Goal: Register for event/course

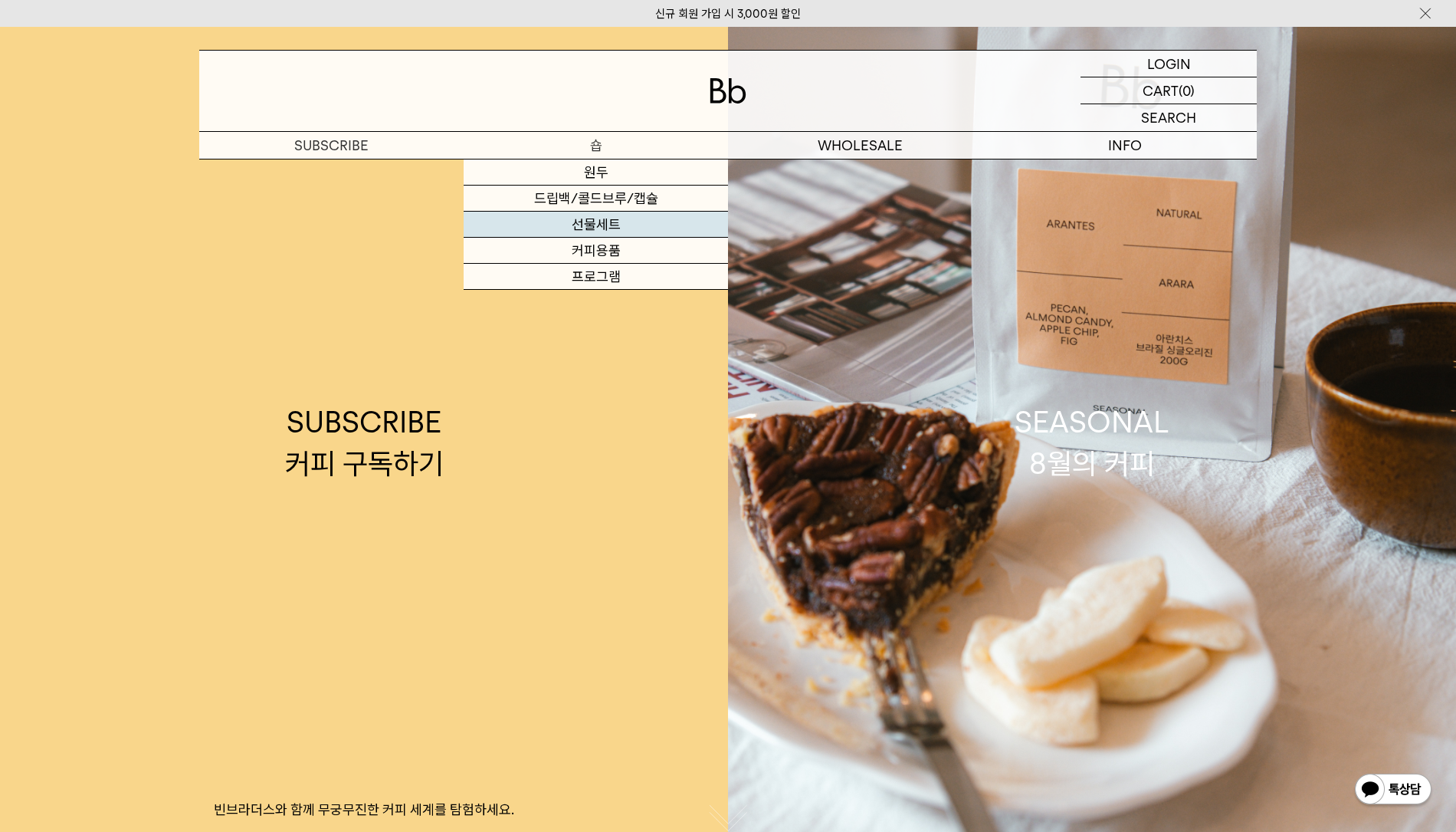
click at [612, 223] on link "선물세트" at bounding box center [596, 224] width 264 height 26
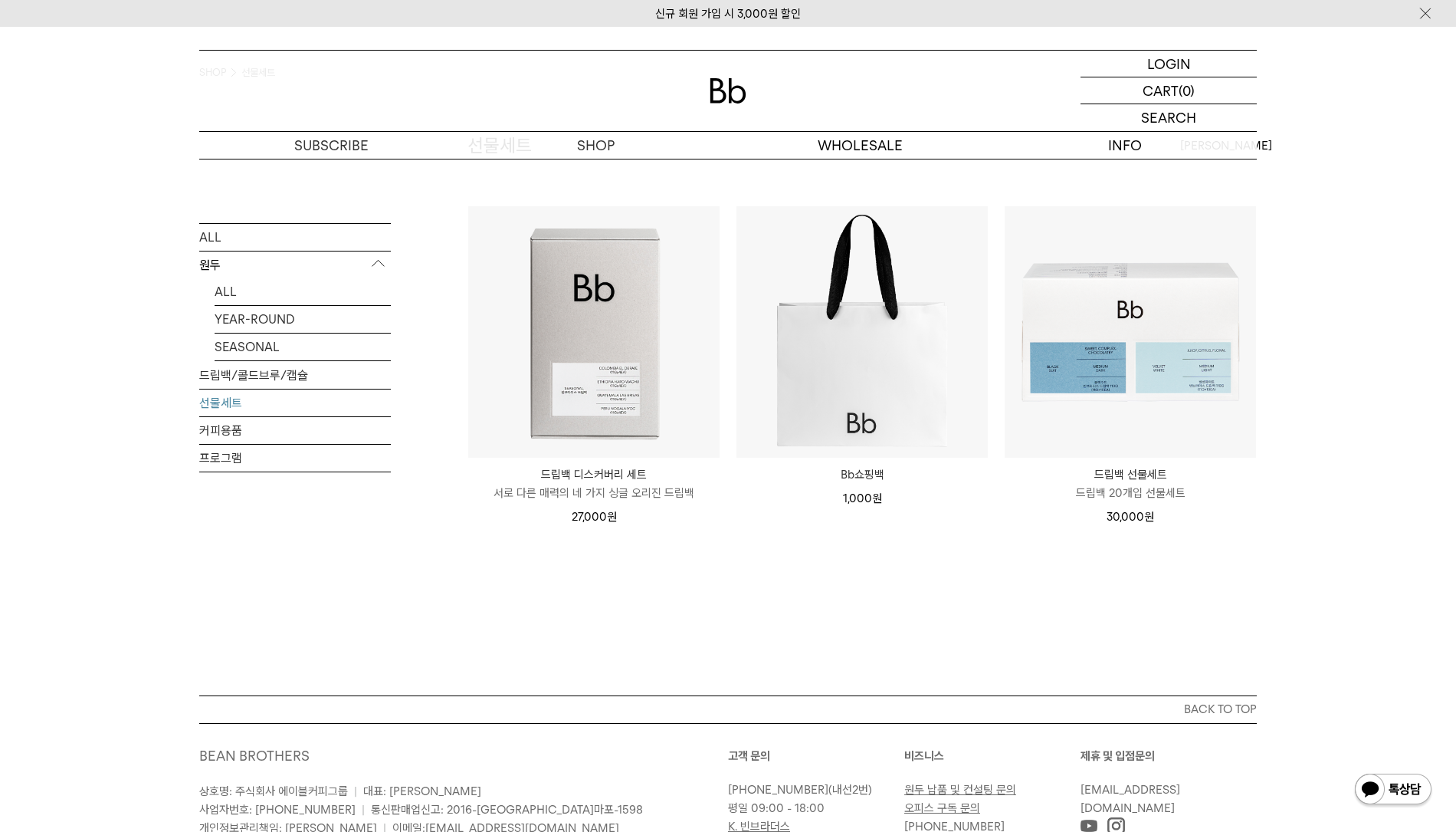
scroll to position [257, 0]
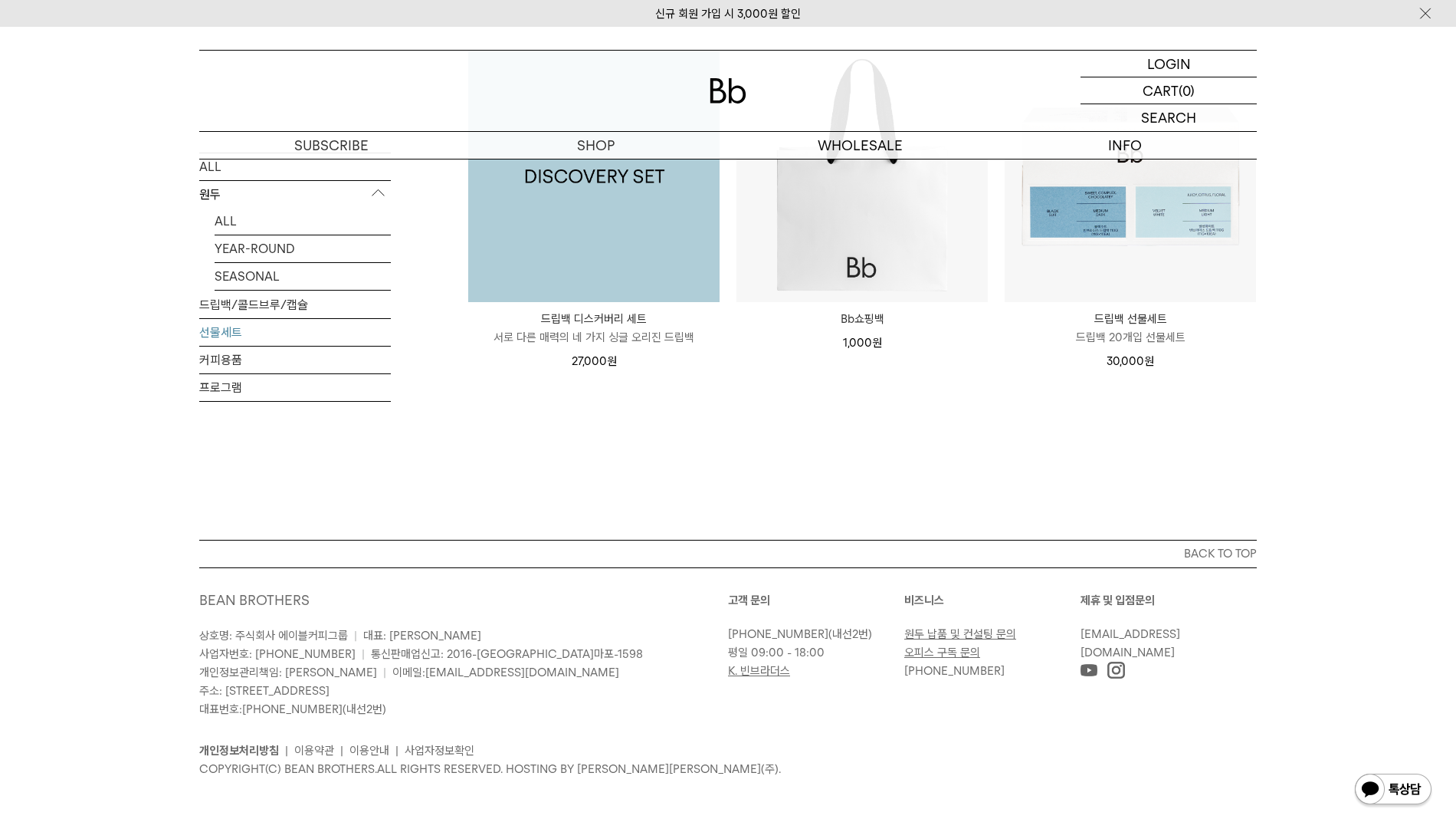
click at [604, 245] on img at bounding box center [594, 176] width 251 height 251
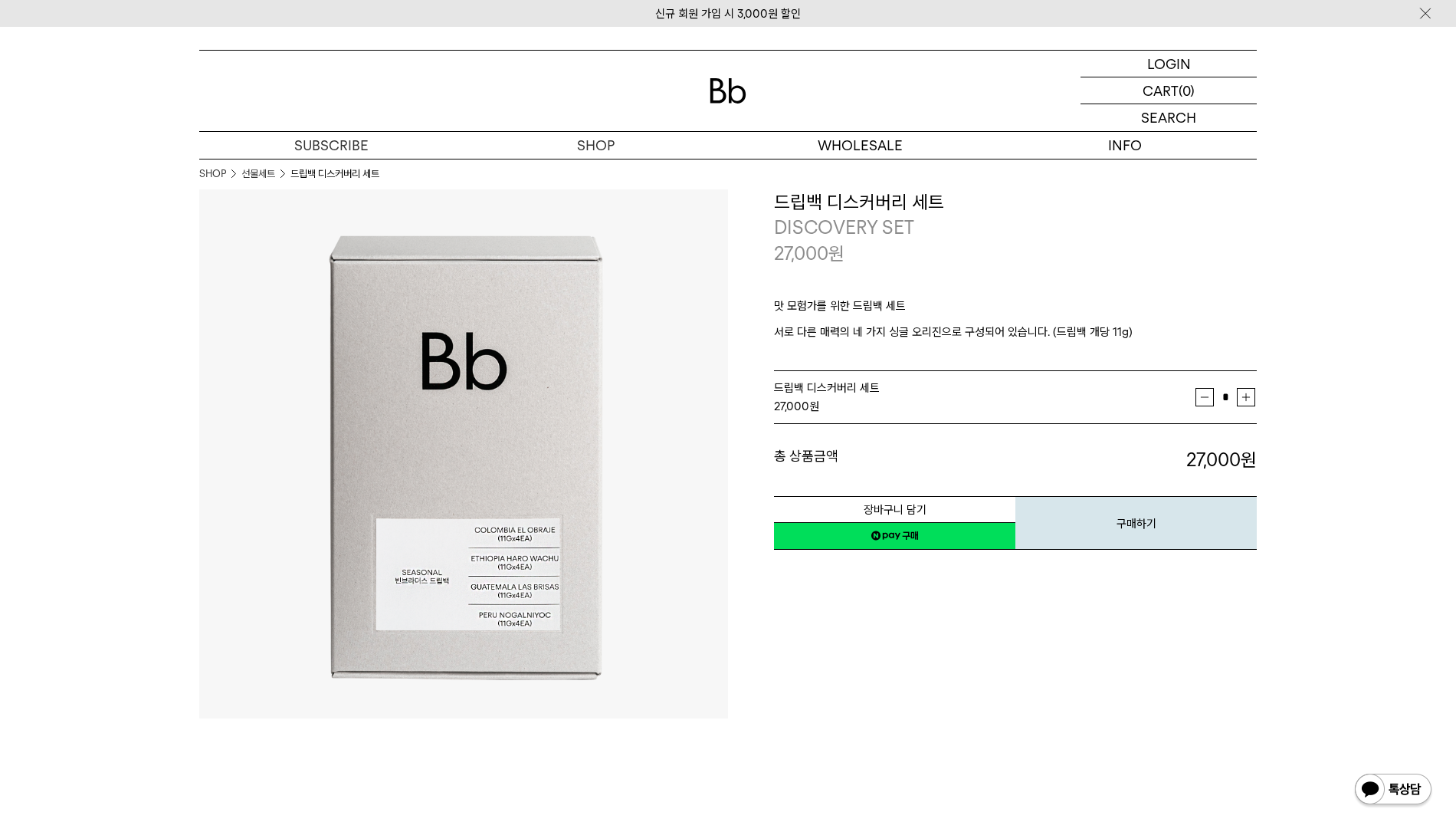
drag, startPoint x: 972, startPoint y: 707, endPoint x: 968, endPoint y: 699, distance: 8.9
click at [969, 705] on div "**********" at bounding box center [992, 453] width 529 height 529
drag, startPoint x: 1204, startPoint y: 625, endPoint x: 1205, endPoint y: 611, distance: 14.0
click at [1205, 617] on div "**********" at bounding box center [992, 453] width 529 height 529
click at [1010, 445] on div "총 상품금액 27,000 원 총 할인금액 총 상품금액 27,000 원" at bounding box center [1015, 448] width 483 height 49
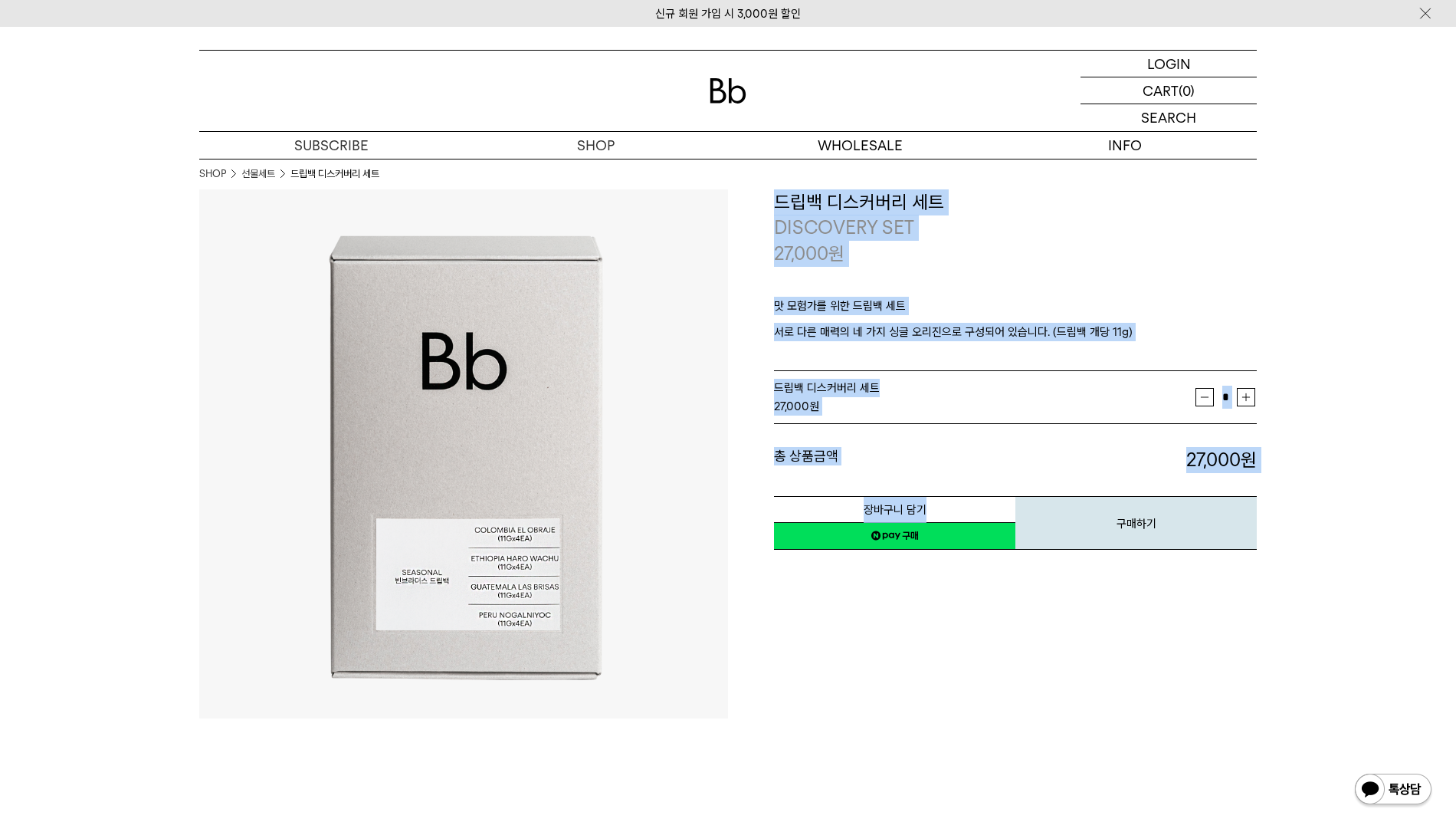
drag, startPoint x: 943, startPoint y: 476, endPoint x: 975, endPoint y: 424, distance: 61.1
click at [713, 407] on div "**********" at bounding box center [728, 453] width 1058 height 529
click at [989, 427] on div "총 상품금액 27,000 원 총 할인금액 총 상품금액 27,000 원" at bounding box center [1015, 448] width 483 height 49
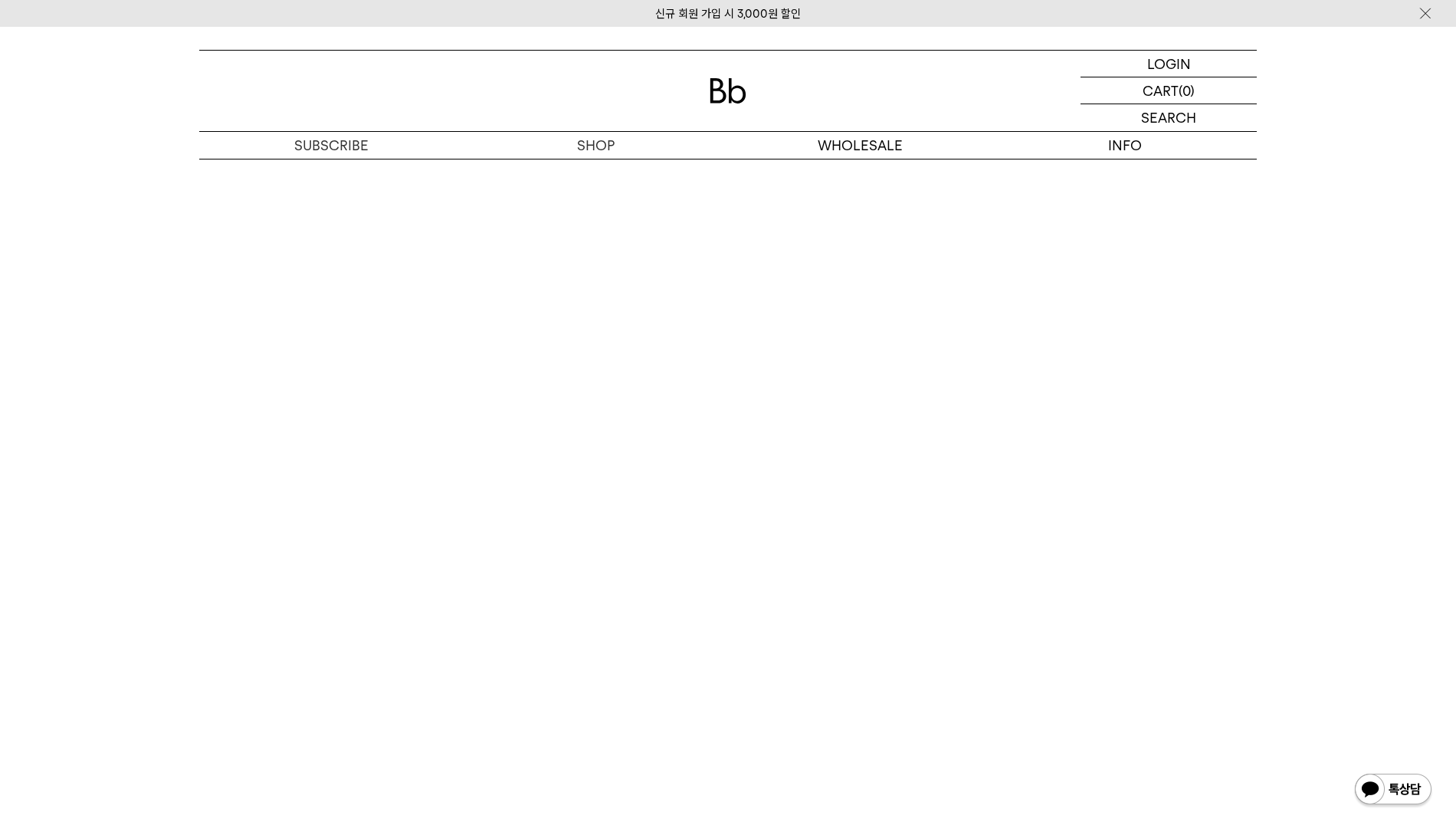
scroll to position [4370, 0]
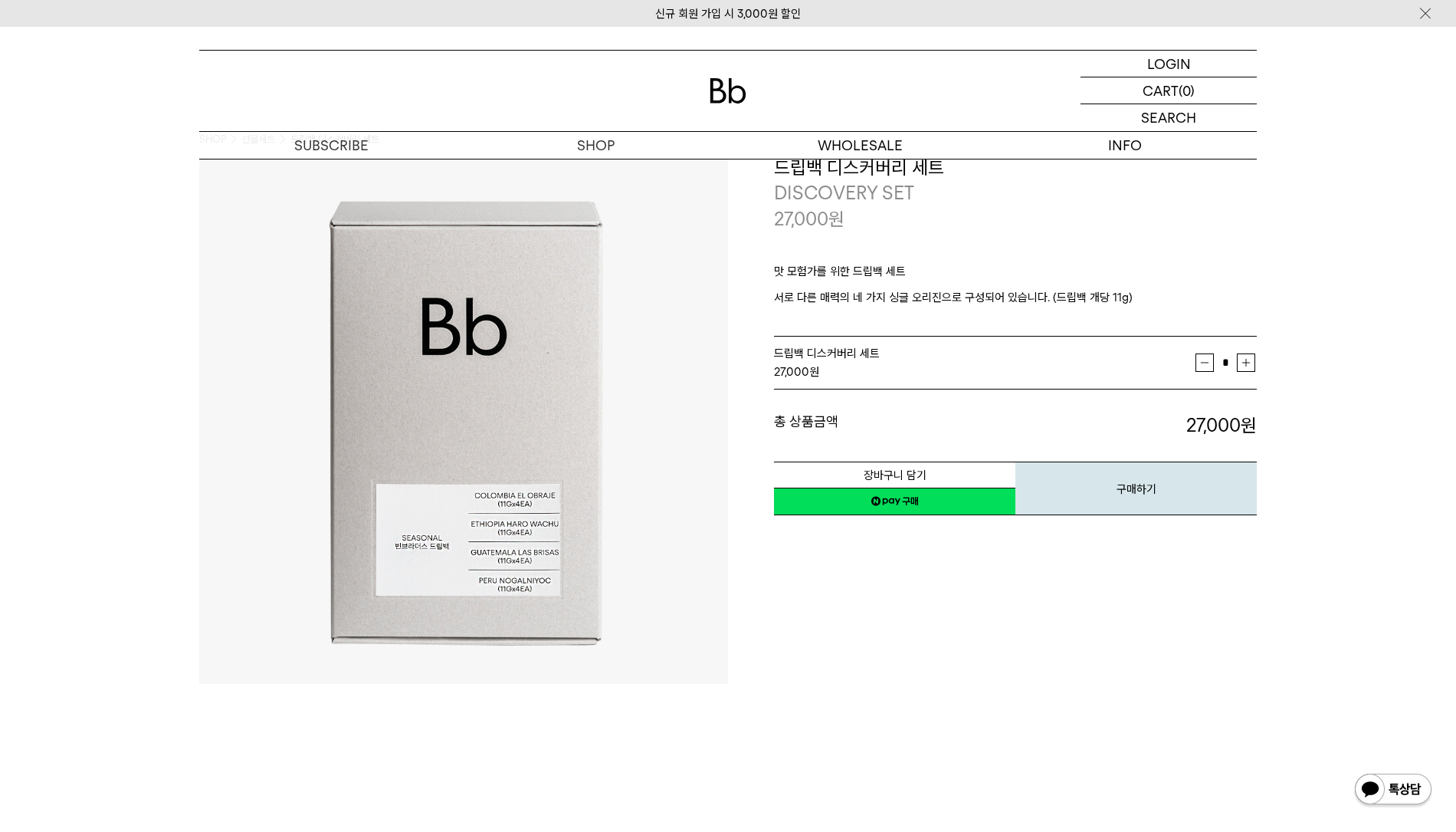
scroll to position [0, 0]
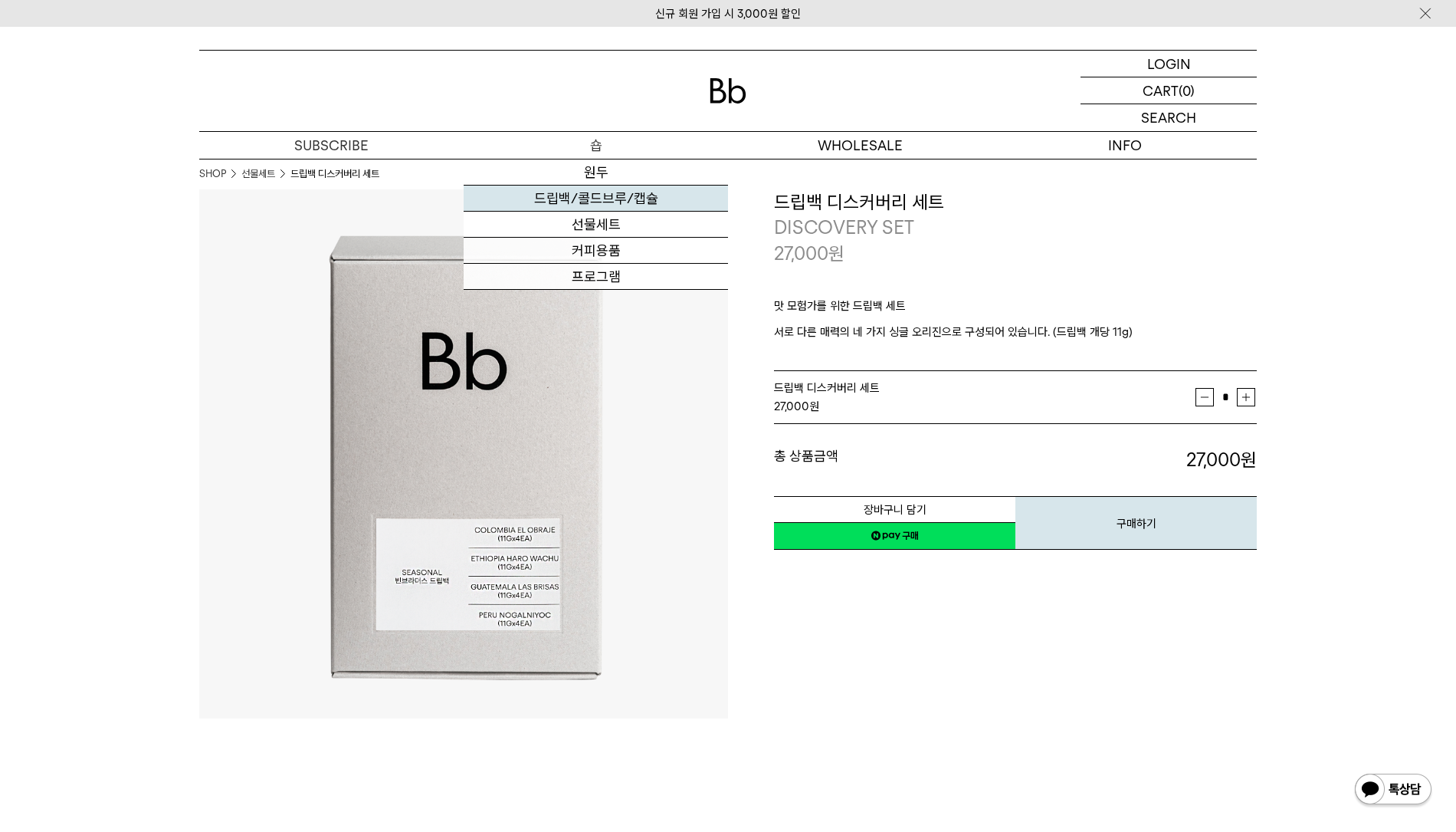
click at [616, 203] on link "드립백/콜드브루/캡슐" at bounding box center [596, 198] width 264 height 26
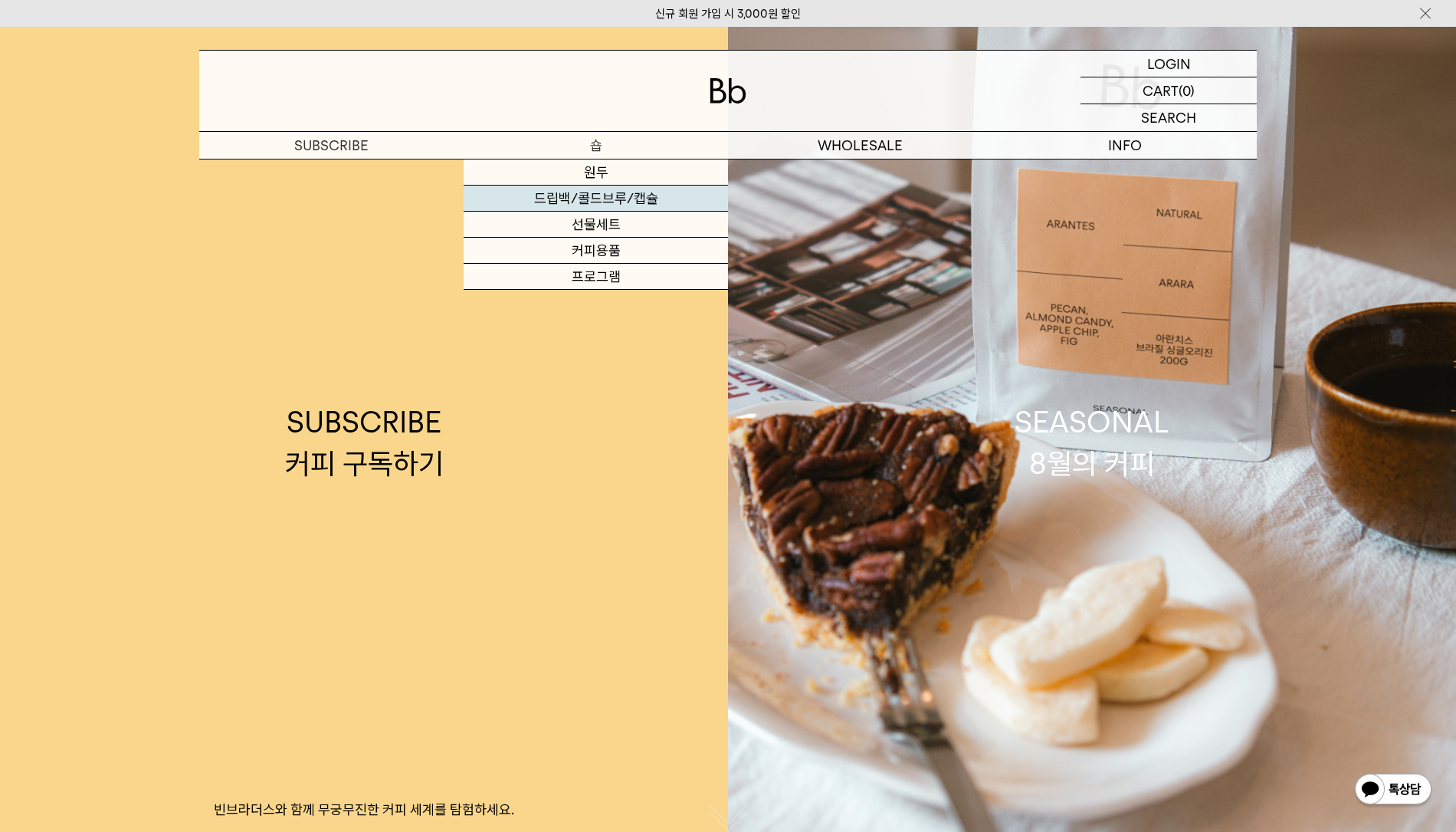
click at [603, 204] on link "드립백/콜드브루/캡슐" at bounding box center [596, 198] width 264 height 26
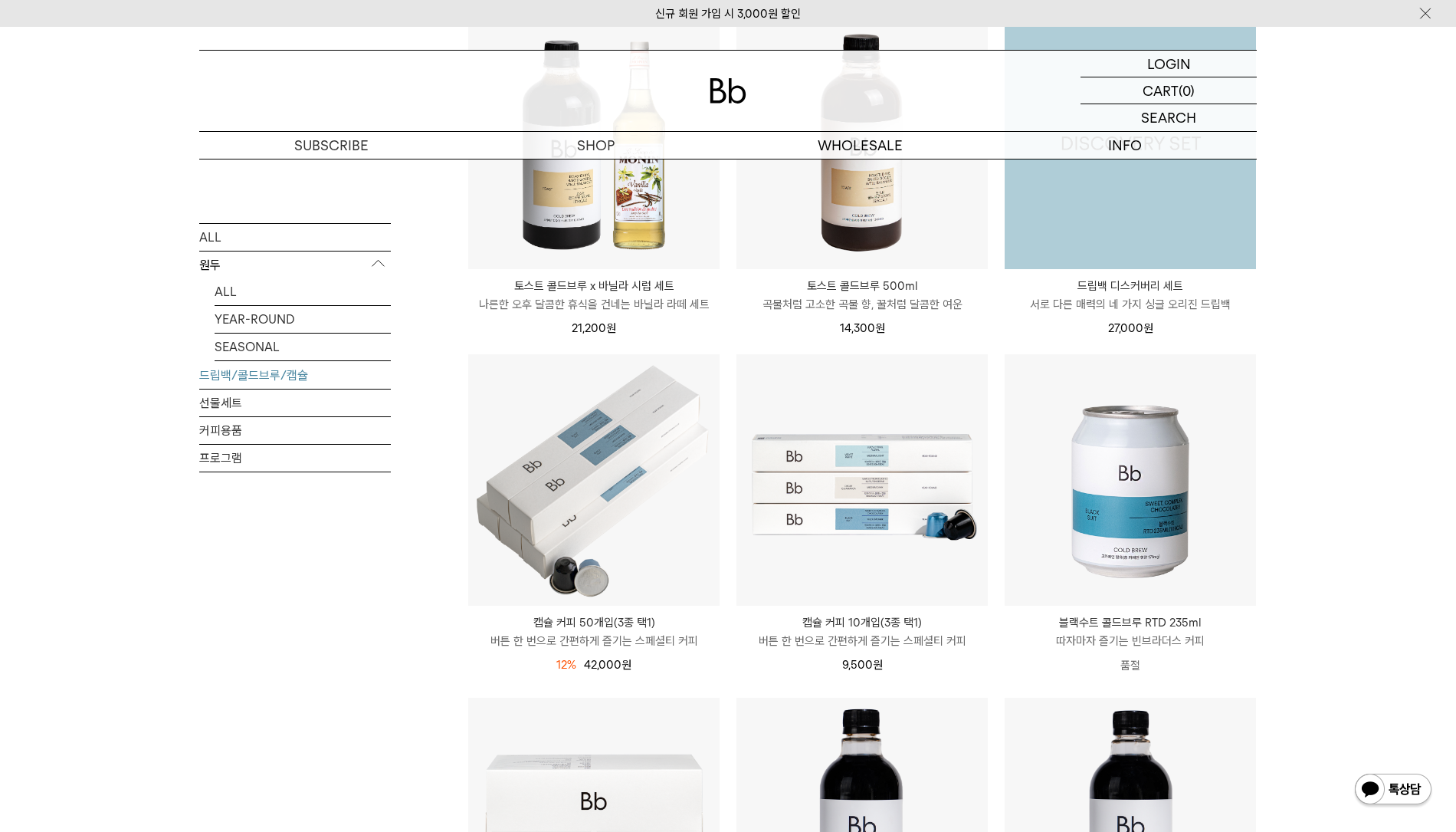
scroll to position [460, 0]
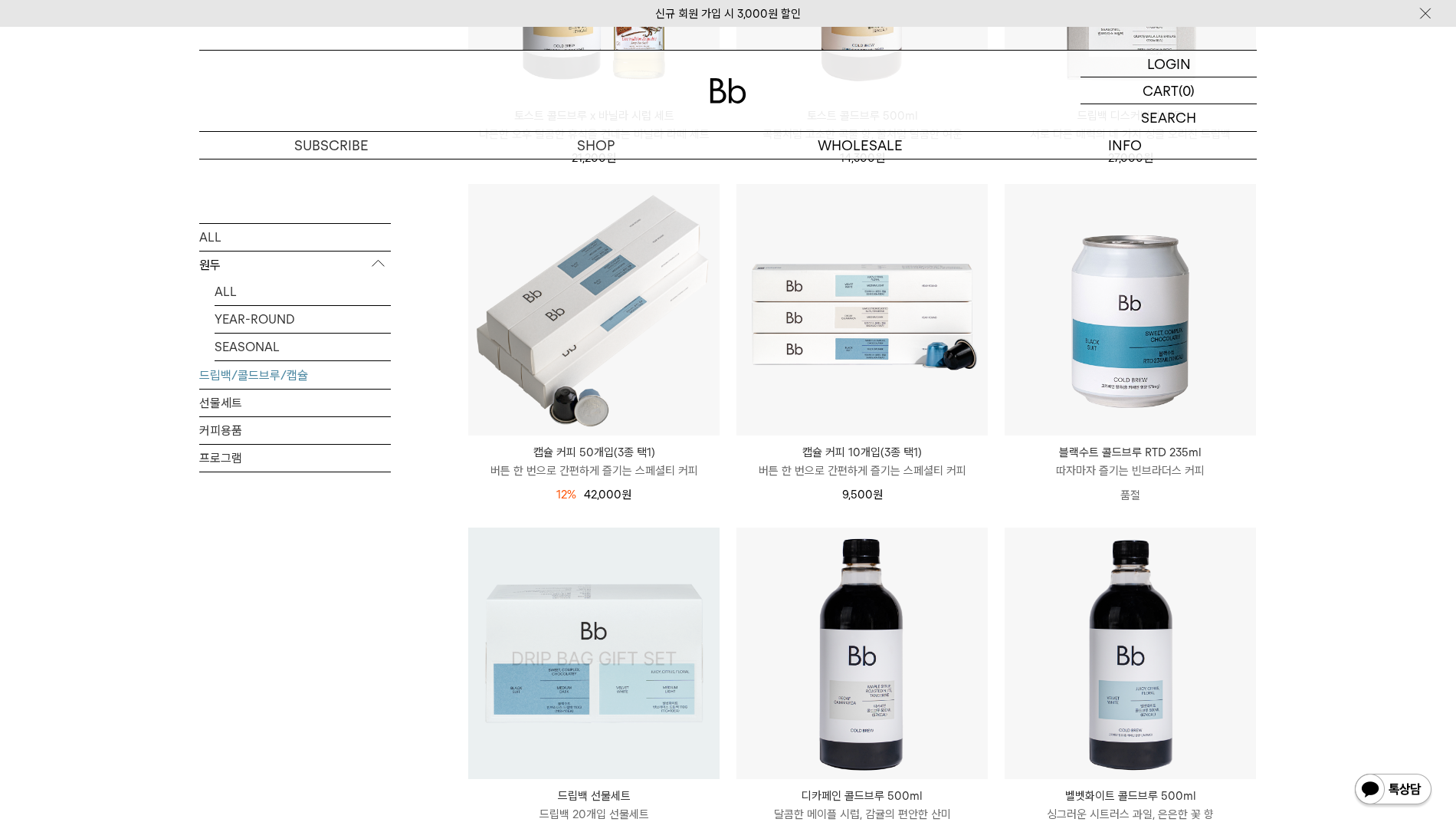
click at [551, 585] on img at bounding box center [594, 653] width 251 height 251
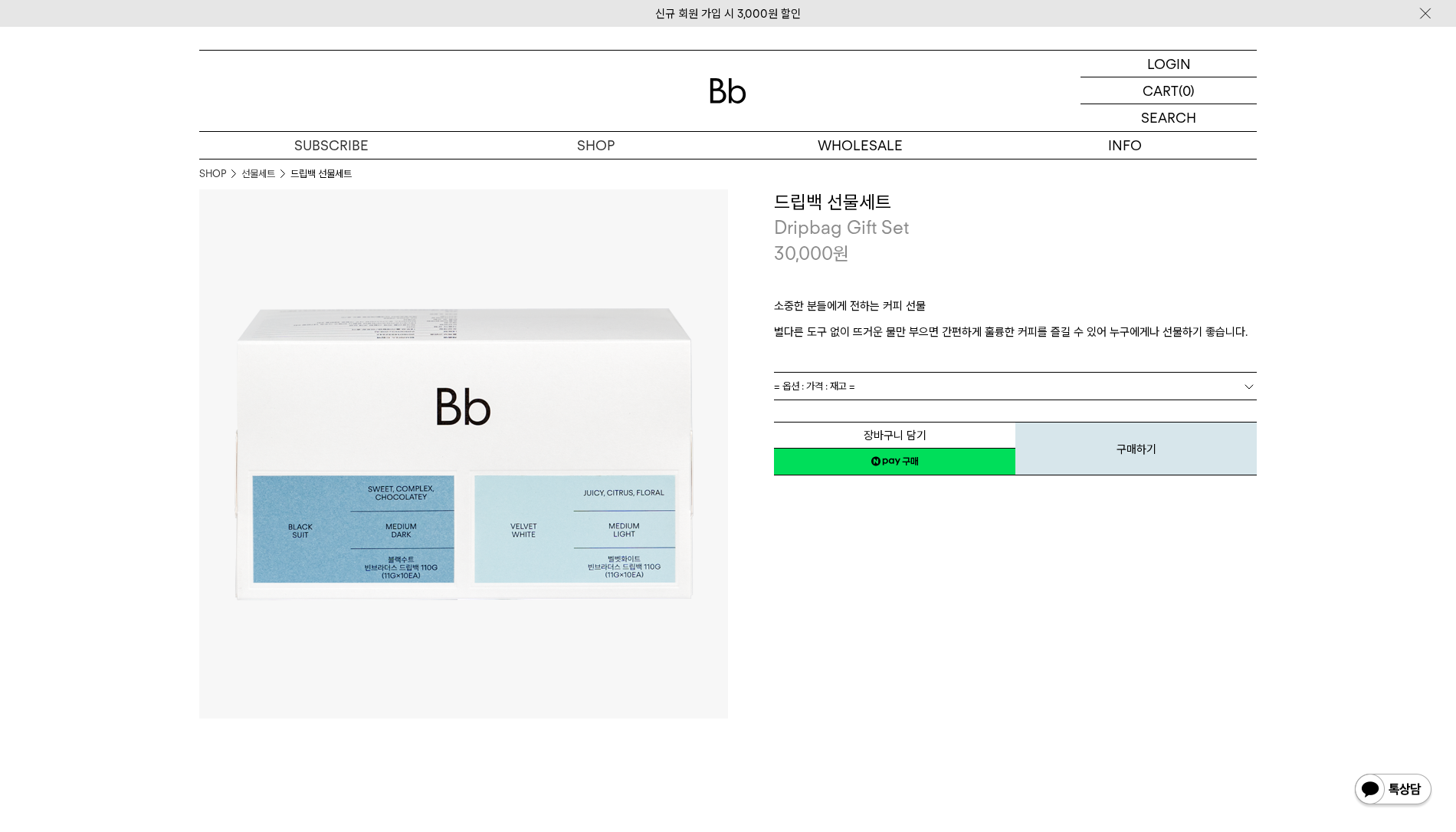
click at [866, 385] on link "= 옵션 : 가격 : 재고 =" at bounding box center [1015, 386] width 483 height 27
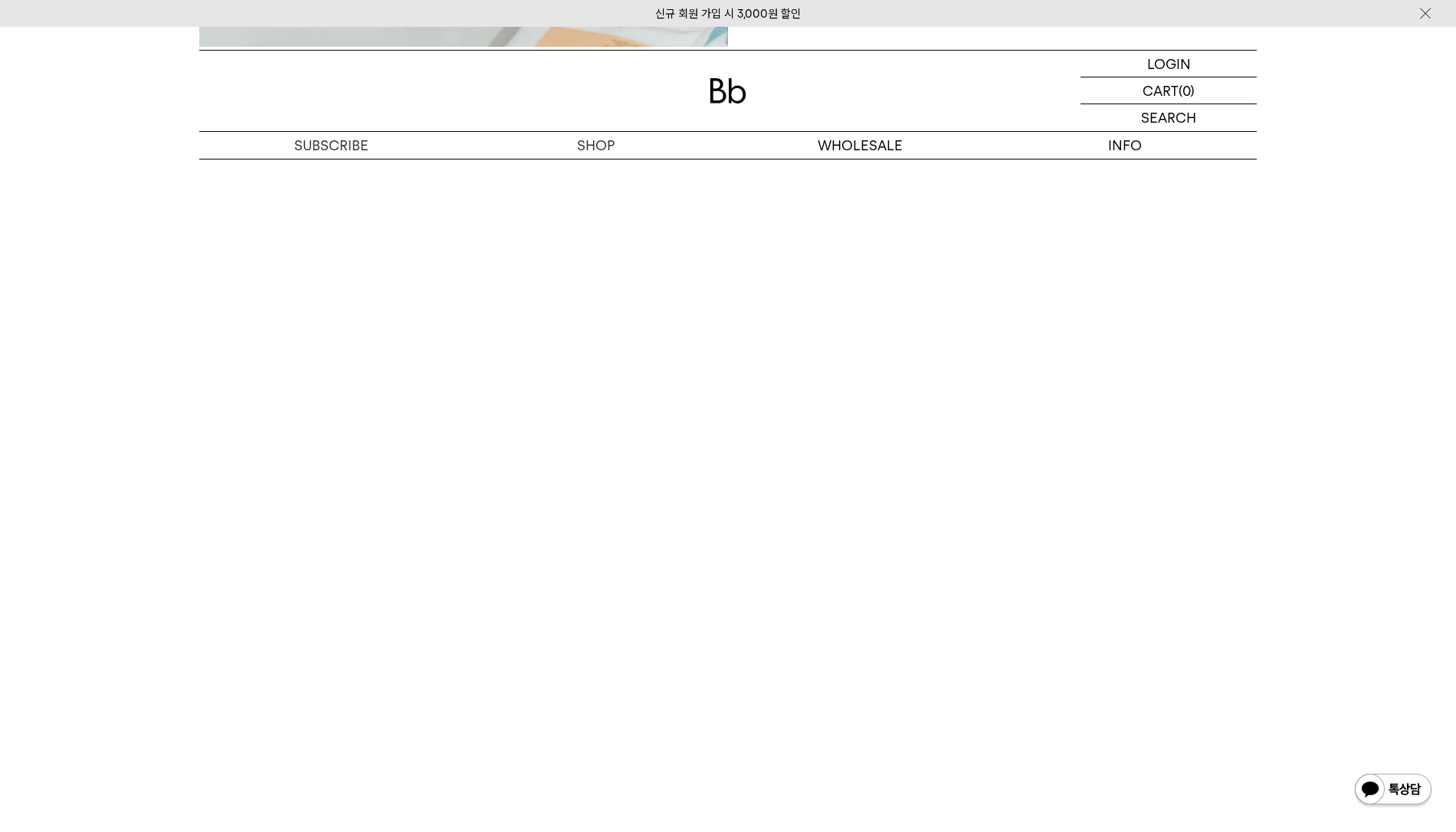
scroll to position [3987, 0]
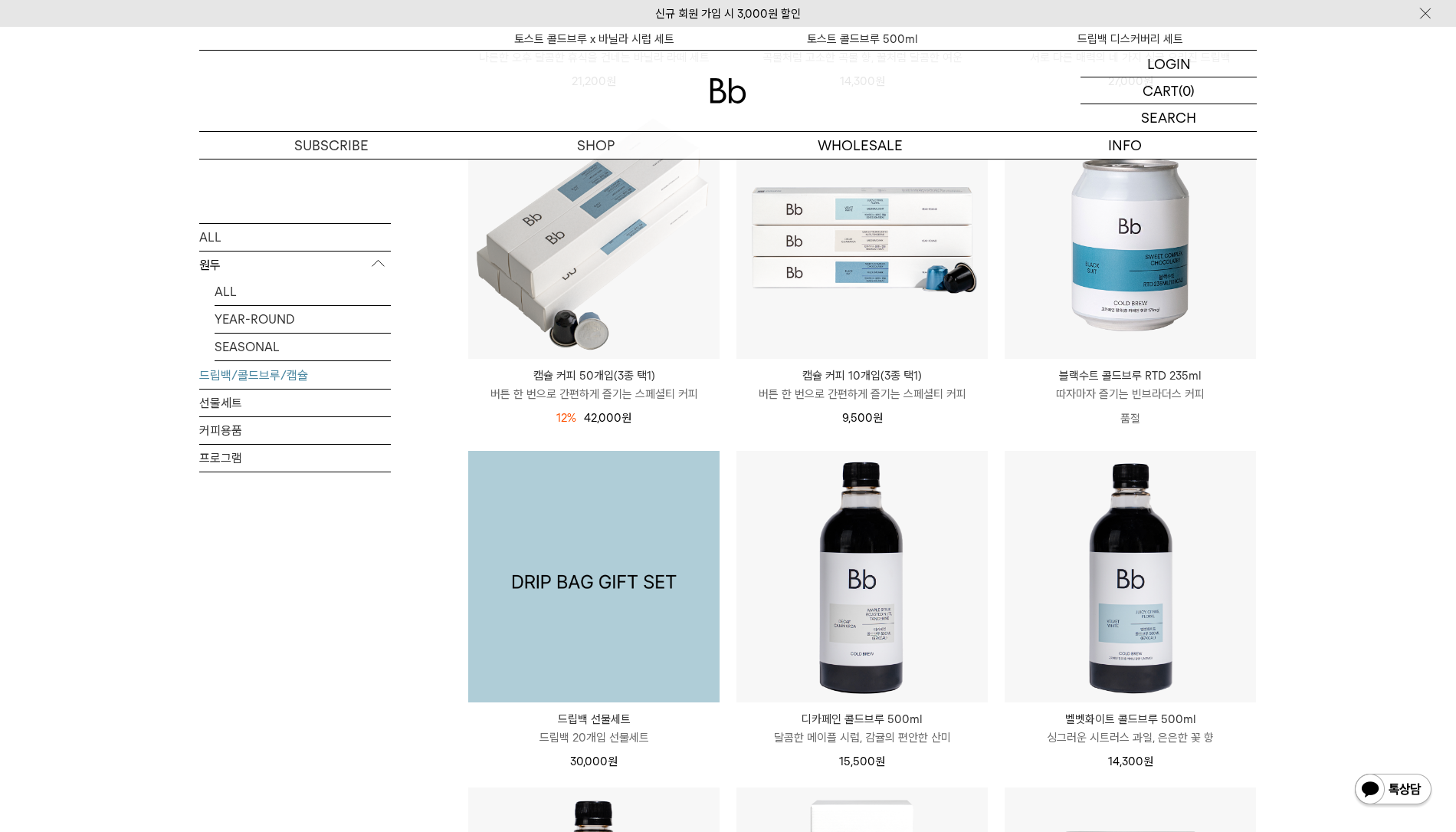
scroll to position [1073, 0]
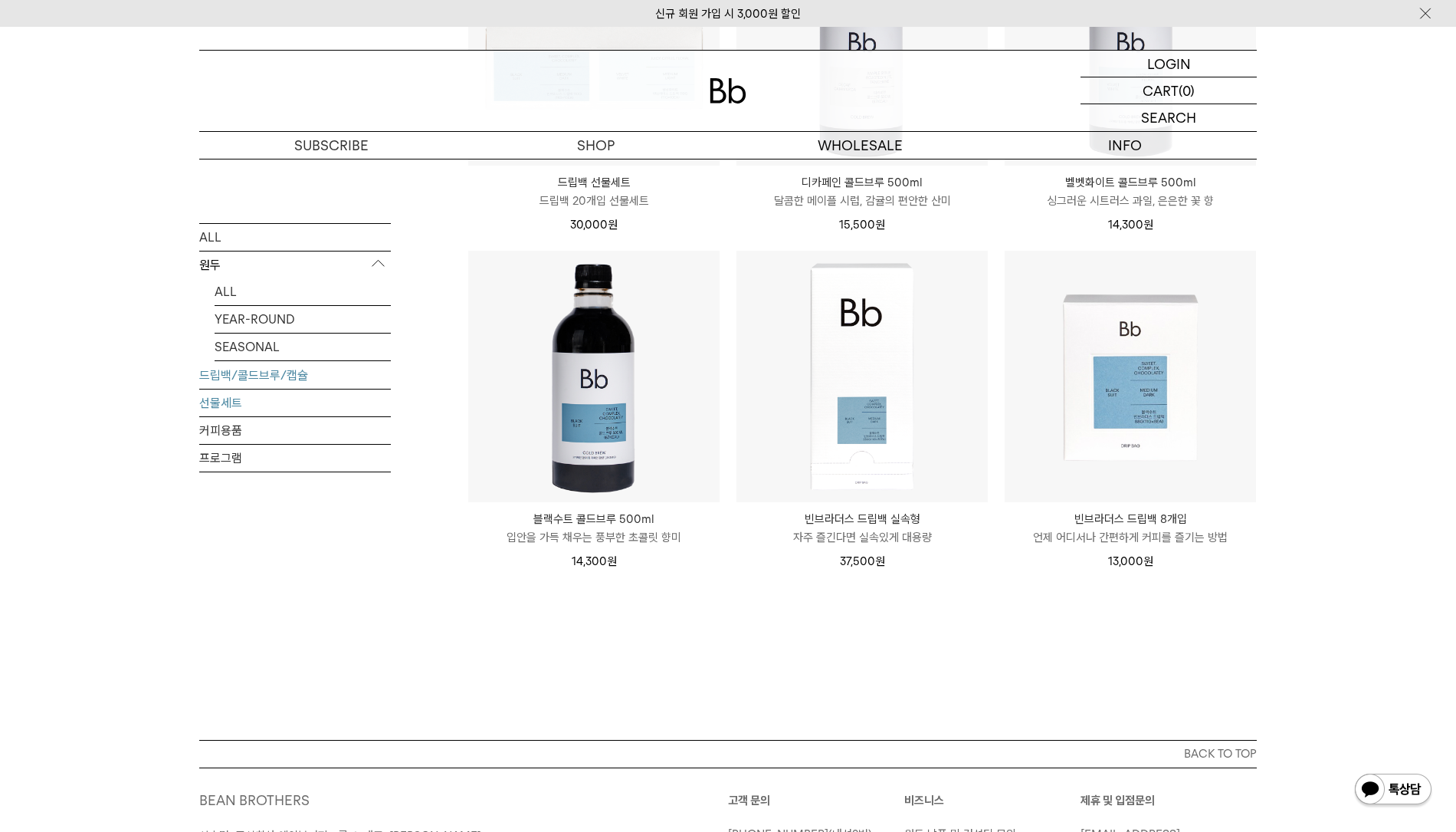
click at [342, 405] on link "선물세트" at bounding box center [295, 402] width 191 height 27
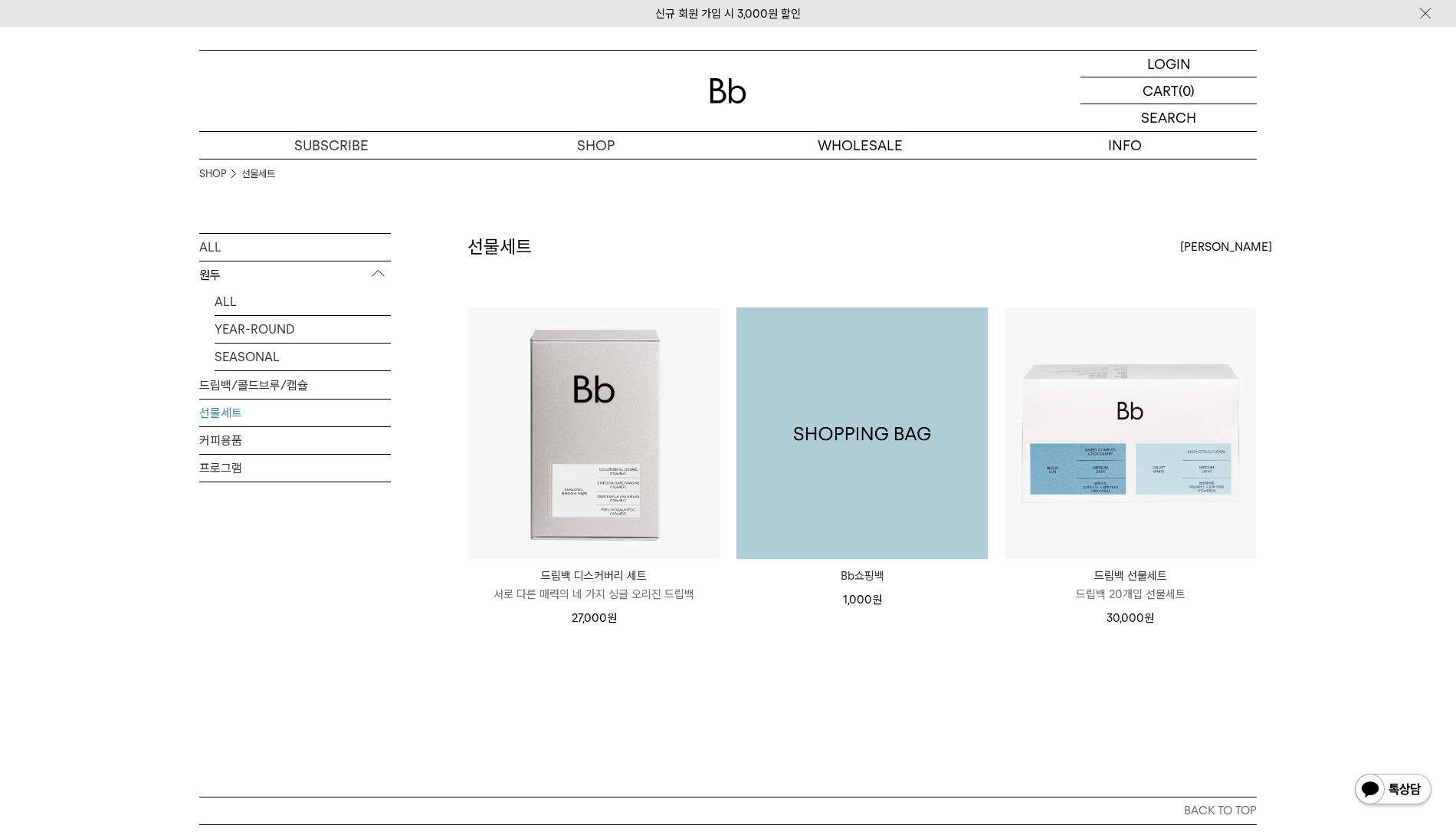
click at [898, 494] on img at bounding box center [862, 433] width 251 height 251
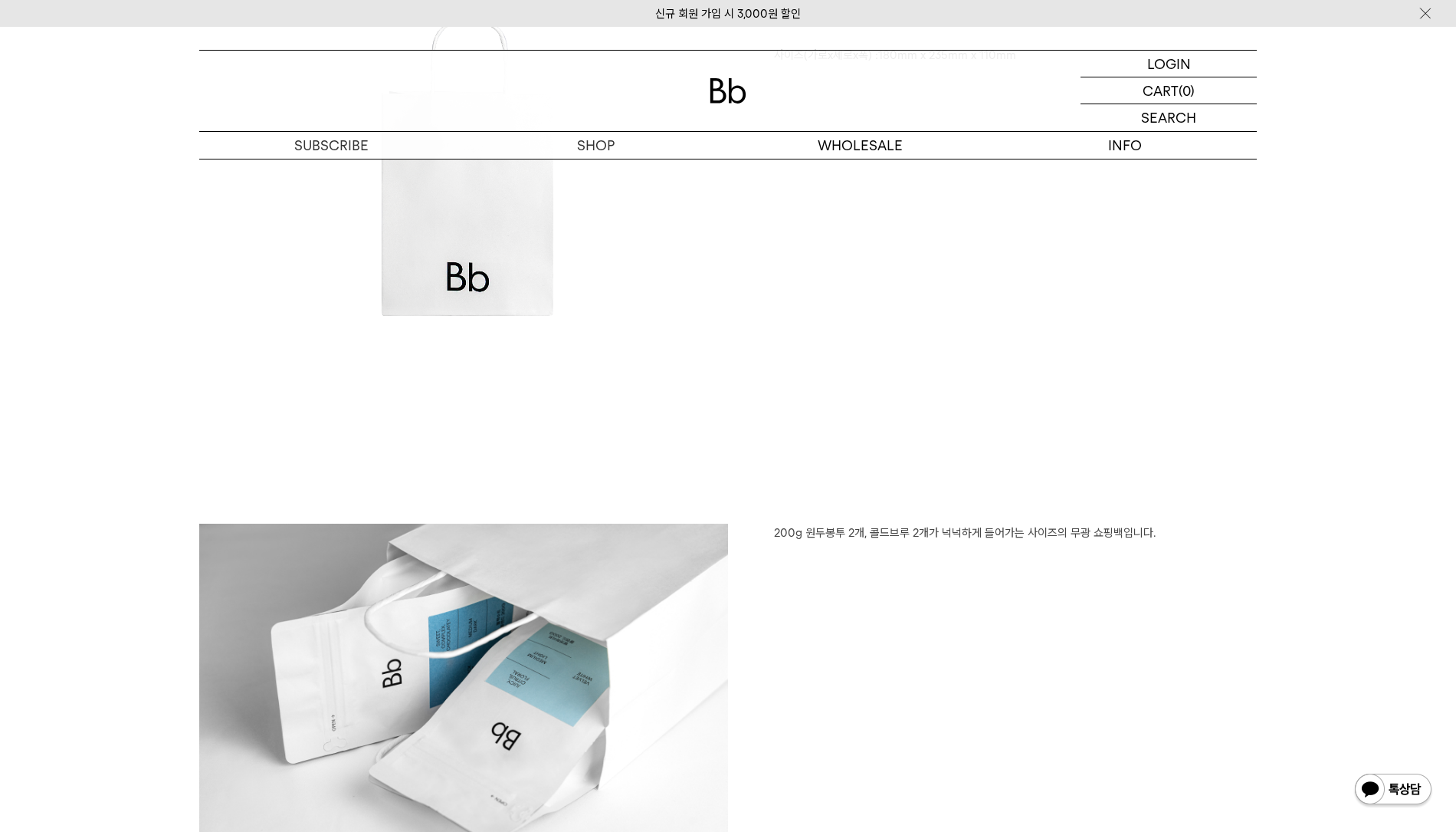
scroll to position [691, 0]
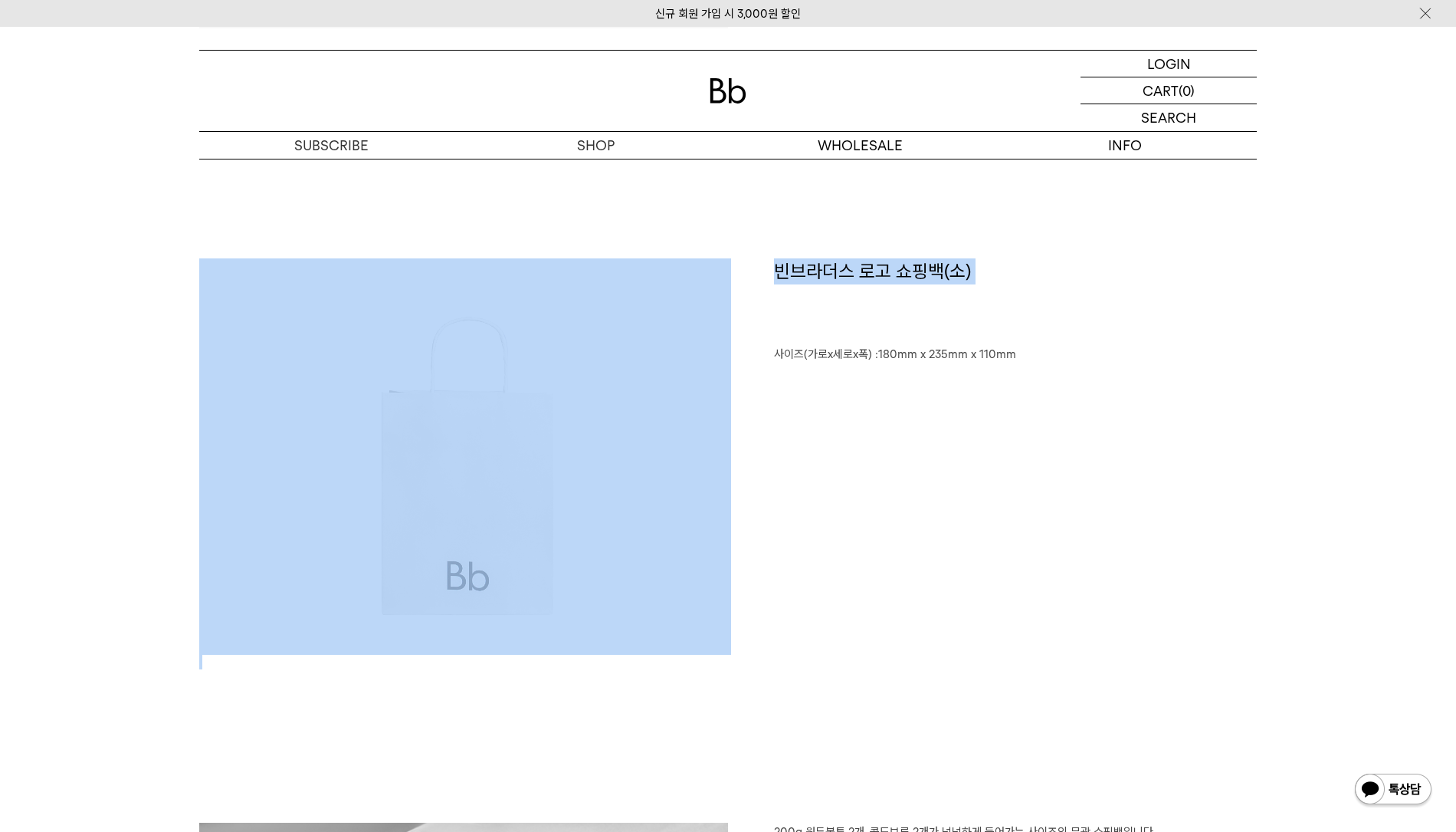
drag, startPoint x: 701, startPoint y: 559, endPoint x: 338, endPoint y: 487, distance: 370.1
click at [338, 487] on div "﻿빈브라더스 로고 쇼핑백(소) ﻿사이즈(가로x세로x폭) :180mm x 235mm x 110mm" at bounding box center [728, 540] width 1058 height 564
copy div "﻿빈브라더스 로고 쇼핑백(소) ﻿"
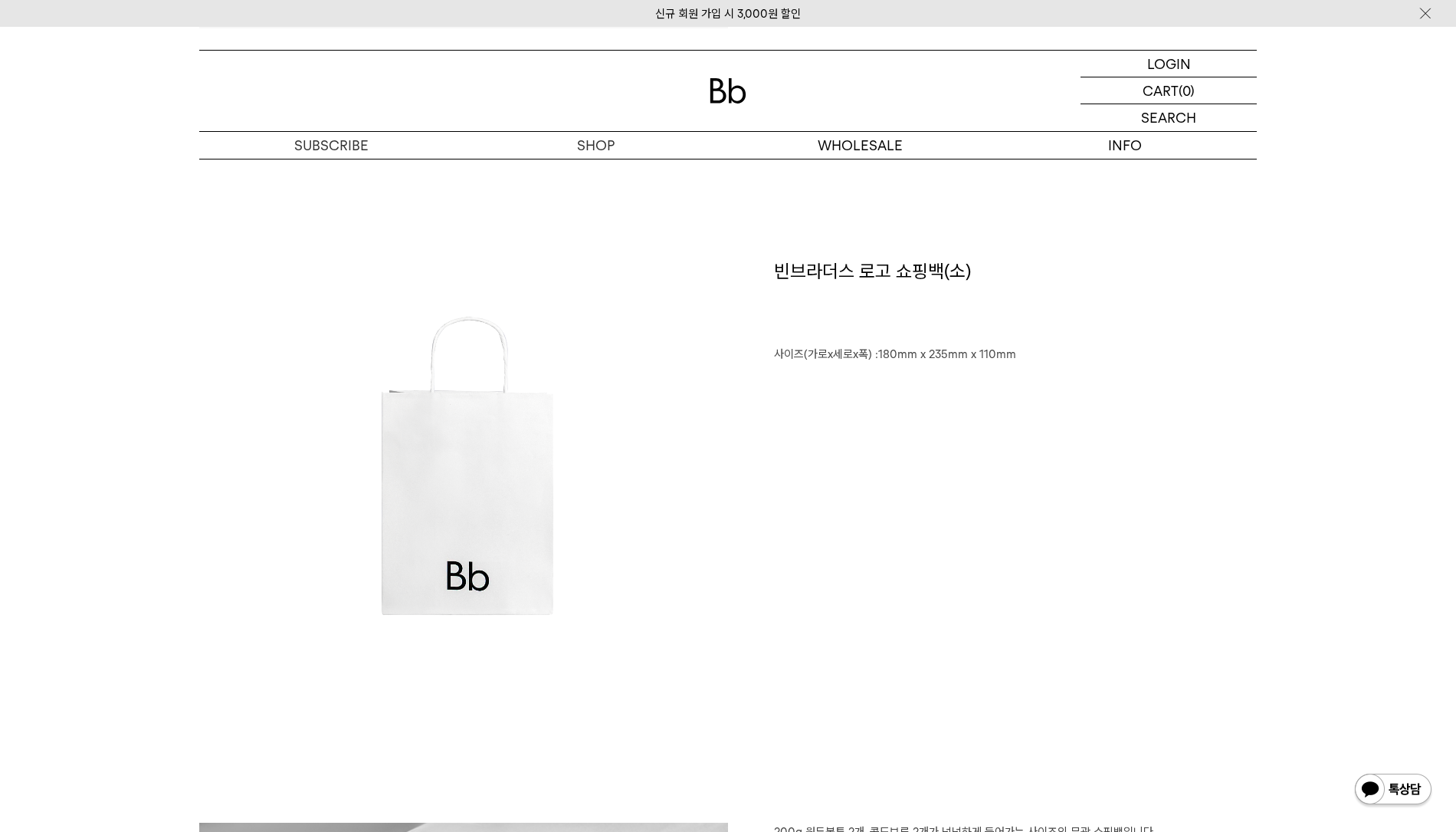
click at [916, 551] on div "﻿빈브라더스 로고 쇼핑백(소) ﻿사이즈(가로x세로x폭) :180mm x 235mm x 110mm" at bounding box center [992, 463] width 529 height 411
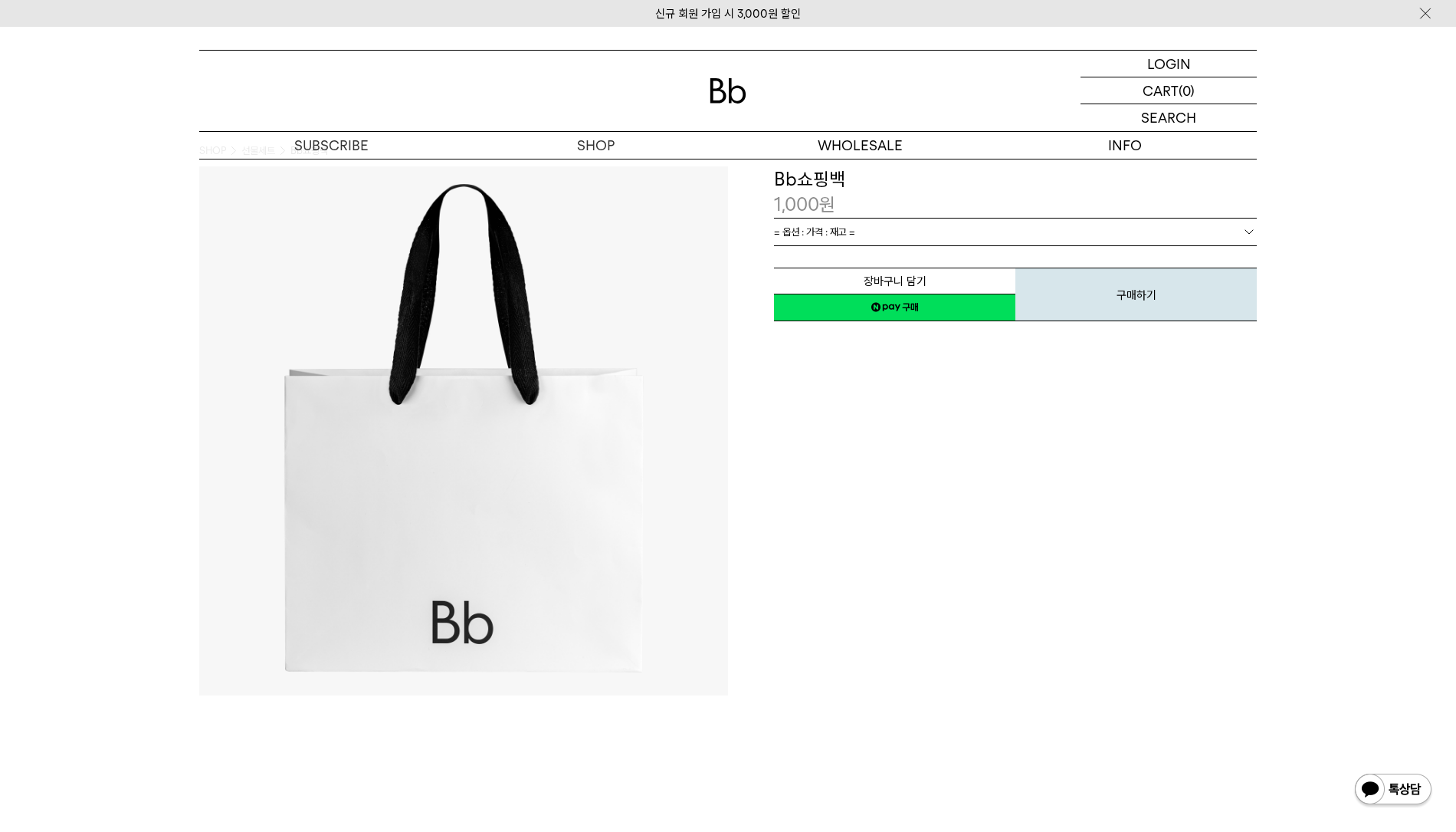
scroll to position [0, 0]
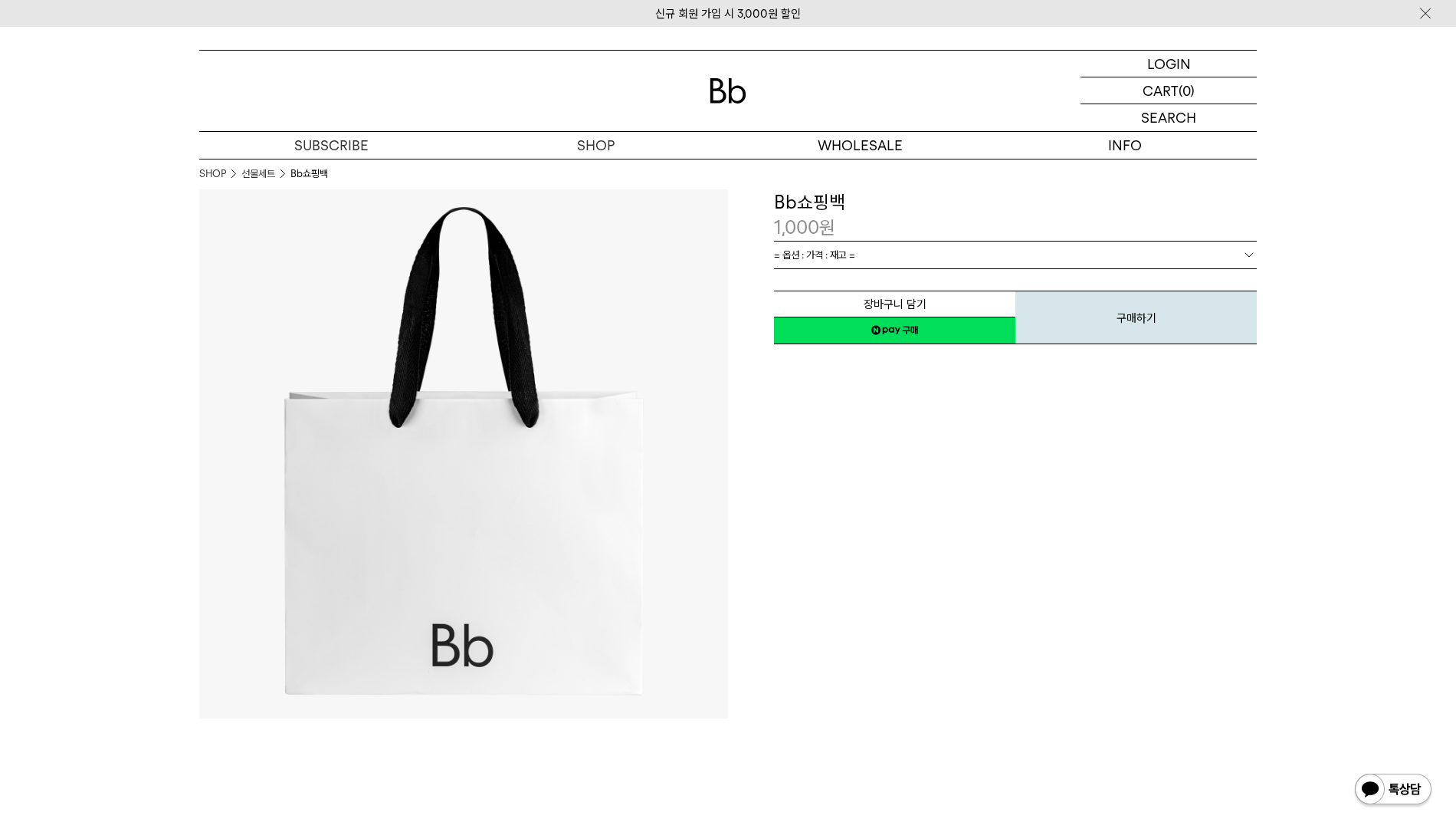
click at [1011, 515] on div "**********" at bounding box center [992, 453] width 529 height 529
drag, startPoint x: 174, startPoint y: 318, endPoint x: 218, endPoint y: 322, distance: 44.2
click at [965, 711] on div "**********" at bounding box center [992, 453] width 529 height 529
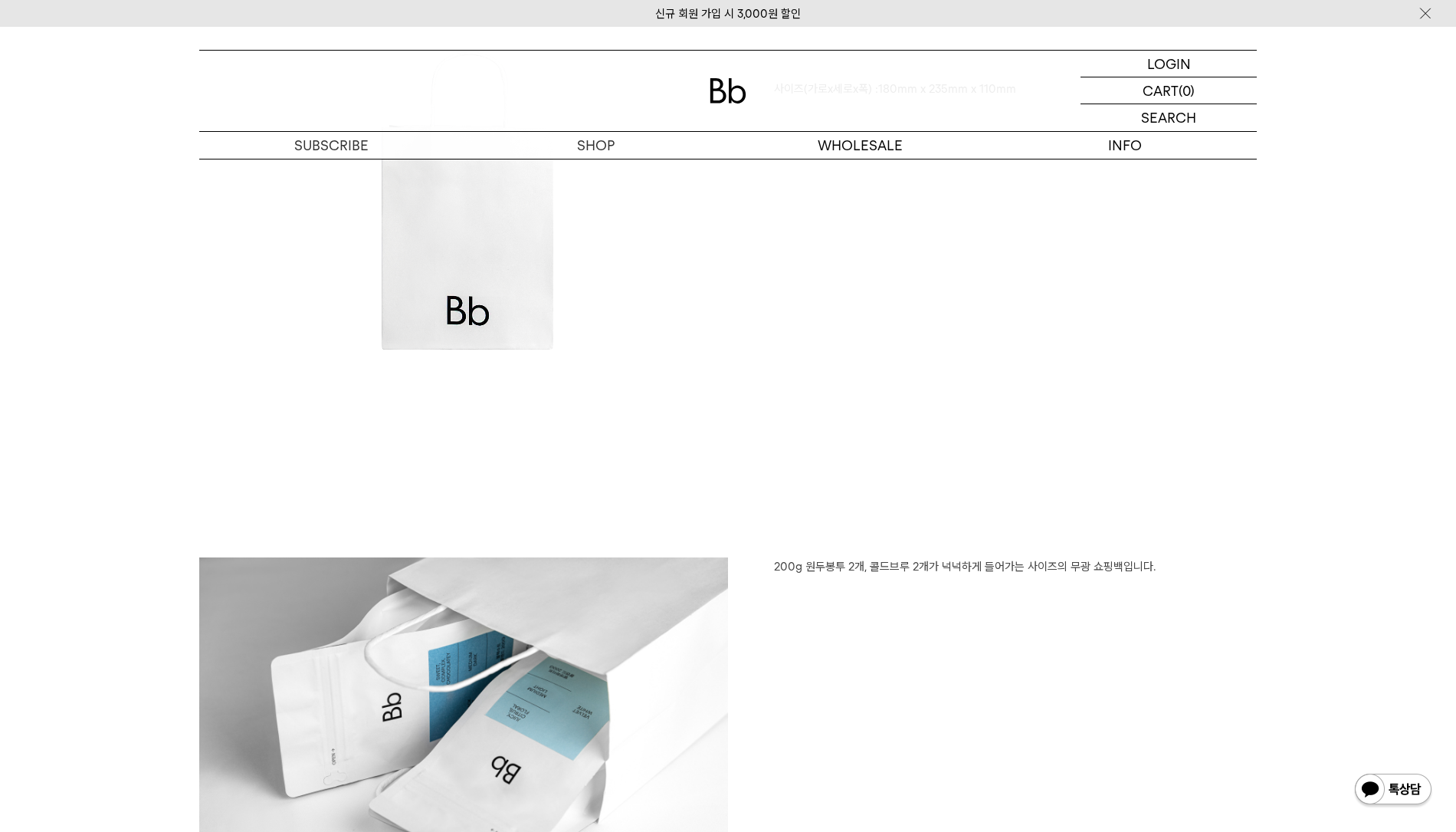
scroll to position [996, 0]
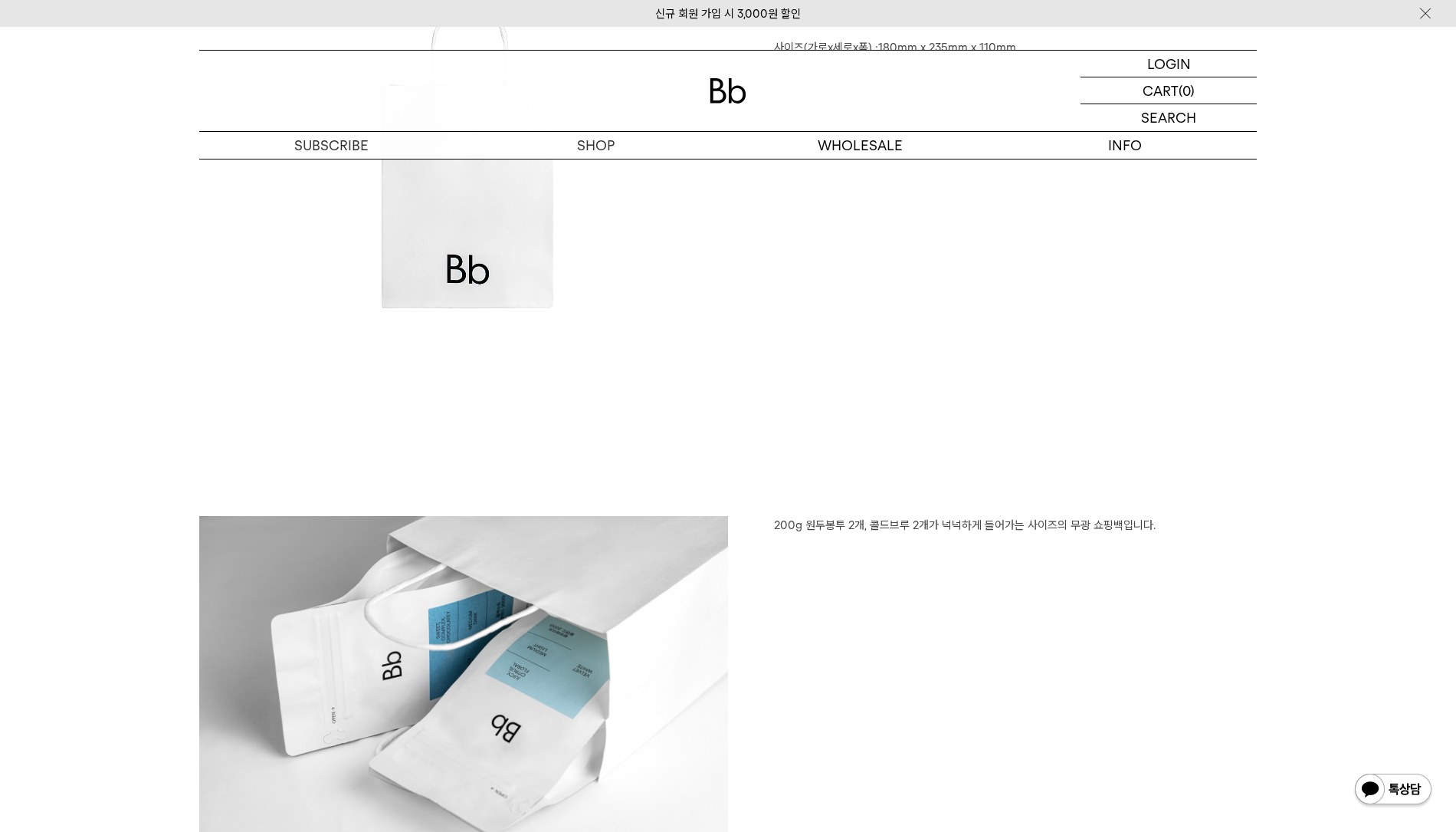
click at [929, 340] on div "﻿빈브라더스 로고 쇼핑백(소) ﻿사이즈(가로x세로x폭) :180mm x 235mm x 110mm" at bounding box center [992, 157] width 529 height 411
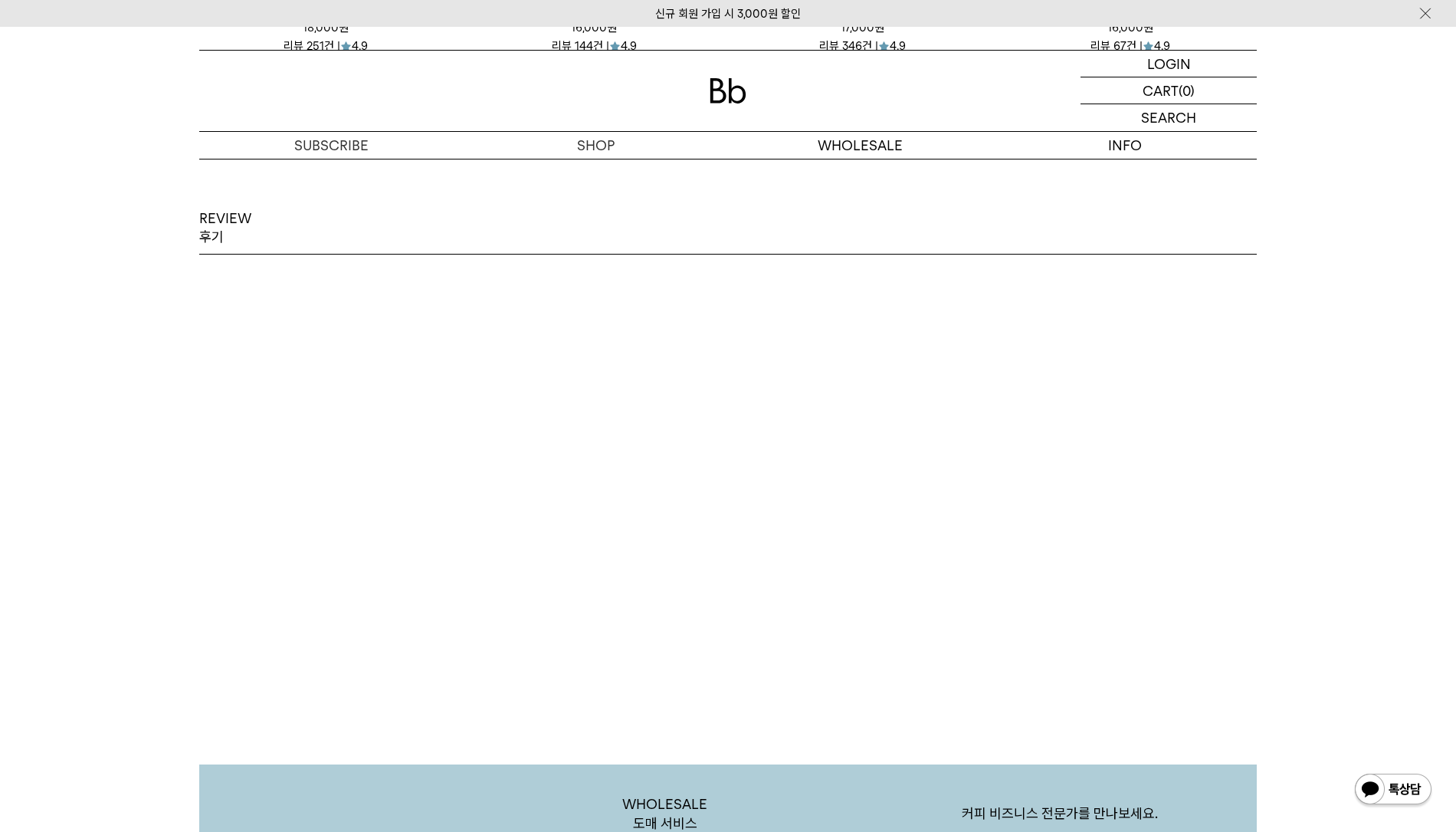
scroll to position [2453, 0]
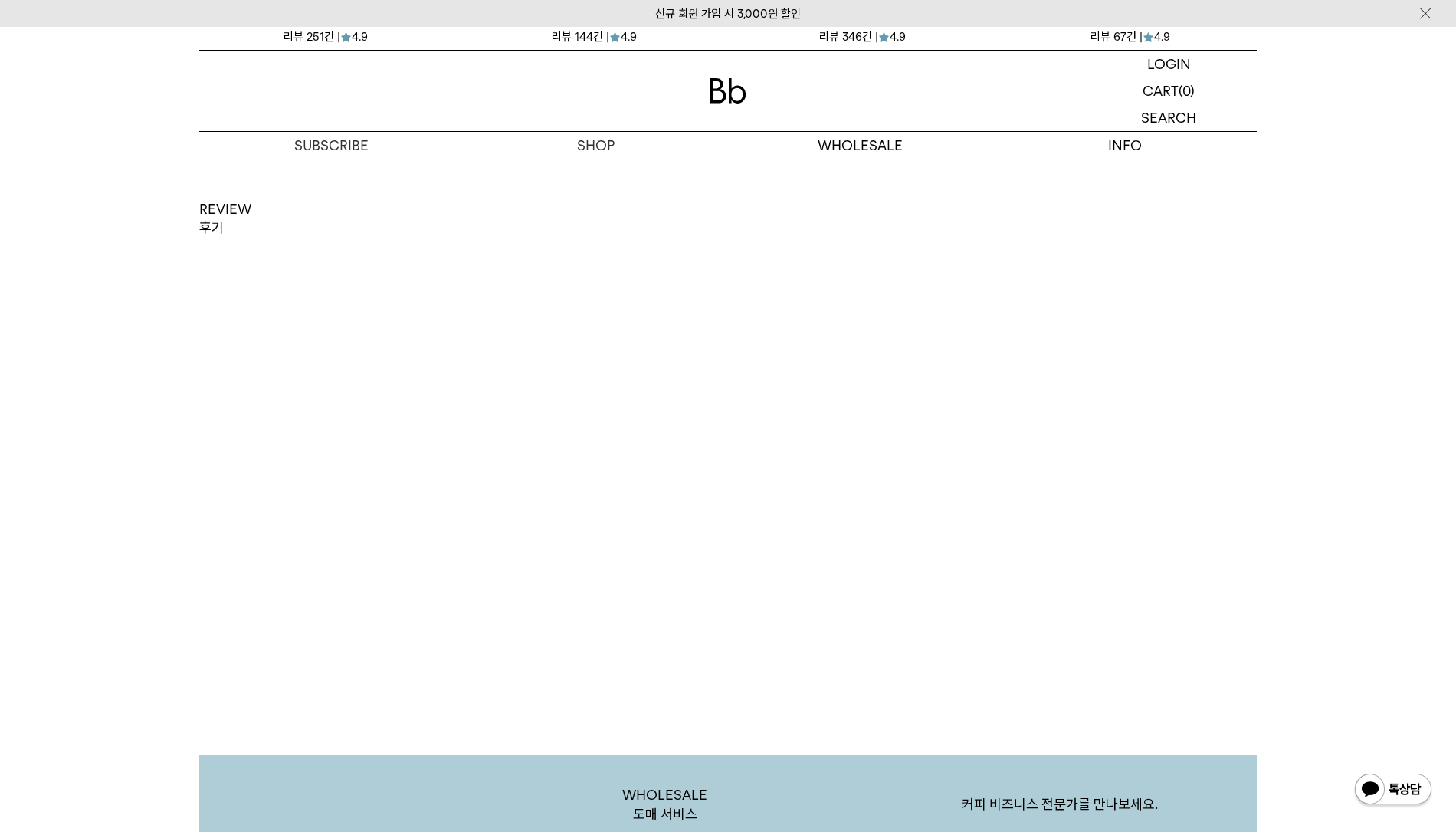
click at [1258, 256] on div "REVIEW 후기 꾸준히 주문해서 먹고 있는데 만족도 최상! 꾸준히 주문해서 먹고 있는데 만족도 최상! 2025.08.20 suma**** 세…" at bounding box center [728, 420] width 1103 height 440
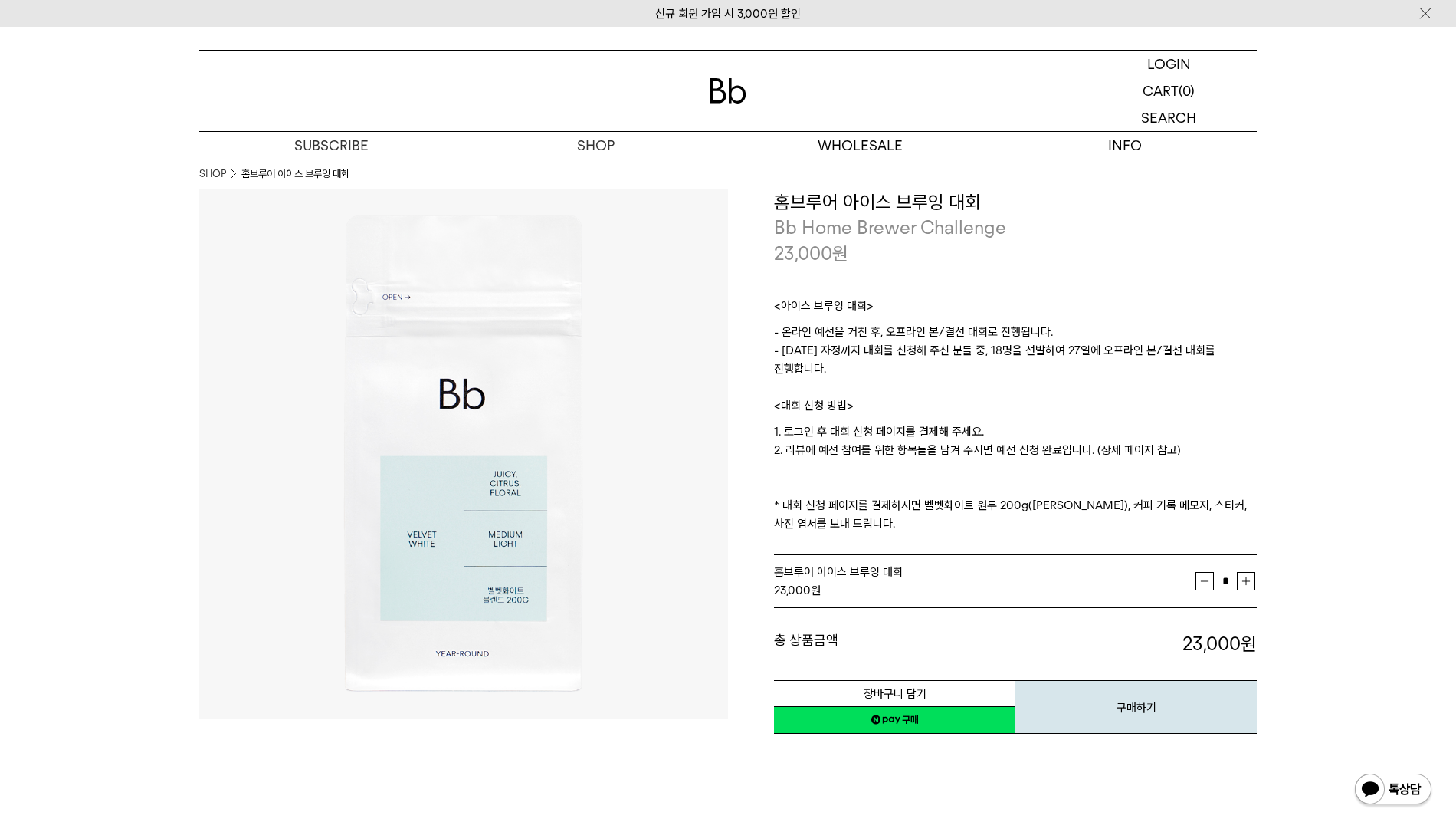
drag, startPoint x: 948, startPoint y: 471, endPoint x: 1031, endPoint y: 470, distance: 83.0
click at [951, 470] on p "1. 로그인 후 대회 신청 페이지를 결제해 주세요. 2. 리뷰에 예선 참여를 위한 항목들을 남겨 주시면 예선 신청 완료입니다. (상세 페이지 …" at bounding box center [1015, 477] width 483 height 111
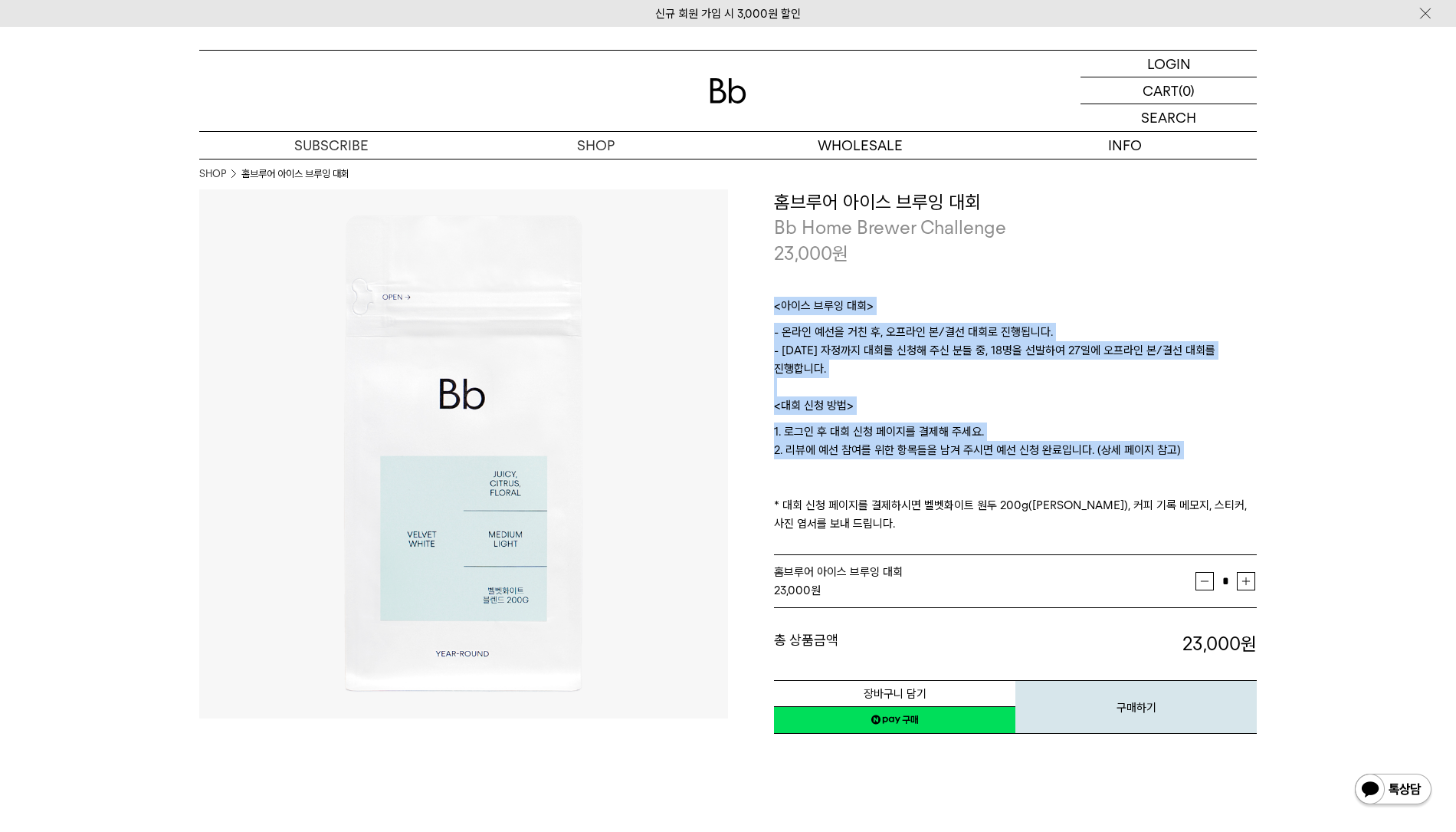
drag, startPoint x: 1041, startPoint y: 451, endPoint x: 910, endPoint y: 281, distance: 214.6
click at [885, 251] on div "**********" at bounding box center [1015, 462] width 483 height 546
click at [957, 425] on p "1. 로그인 후 대회 신청 페이지를 결제해 주세요. 2. 리뷰에 예선 참여를 위한 항목들을 남겨 주시면 예선 신청 완료입니다. (상세 페이지 …" at bounding box center [1015, 477] width 483 height 111
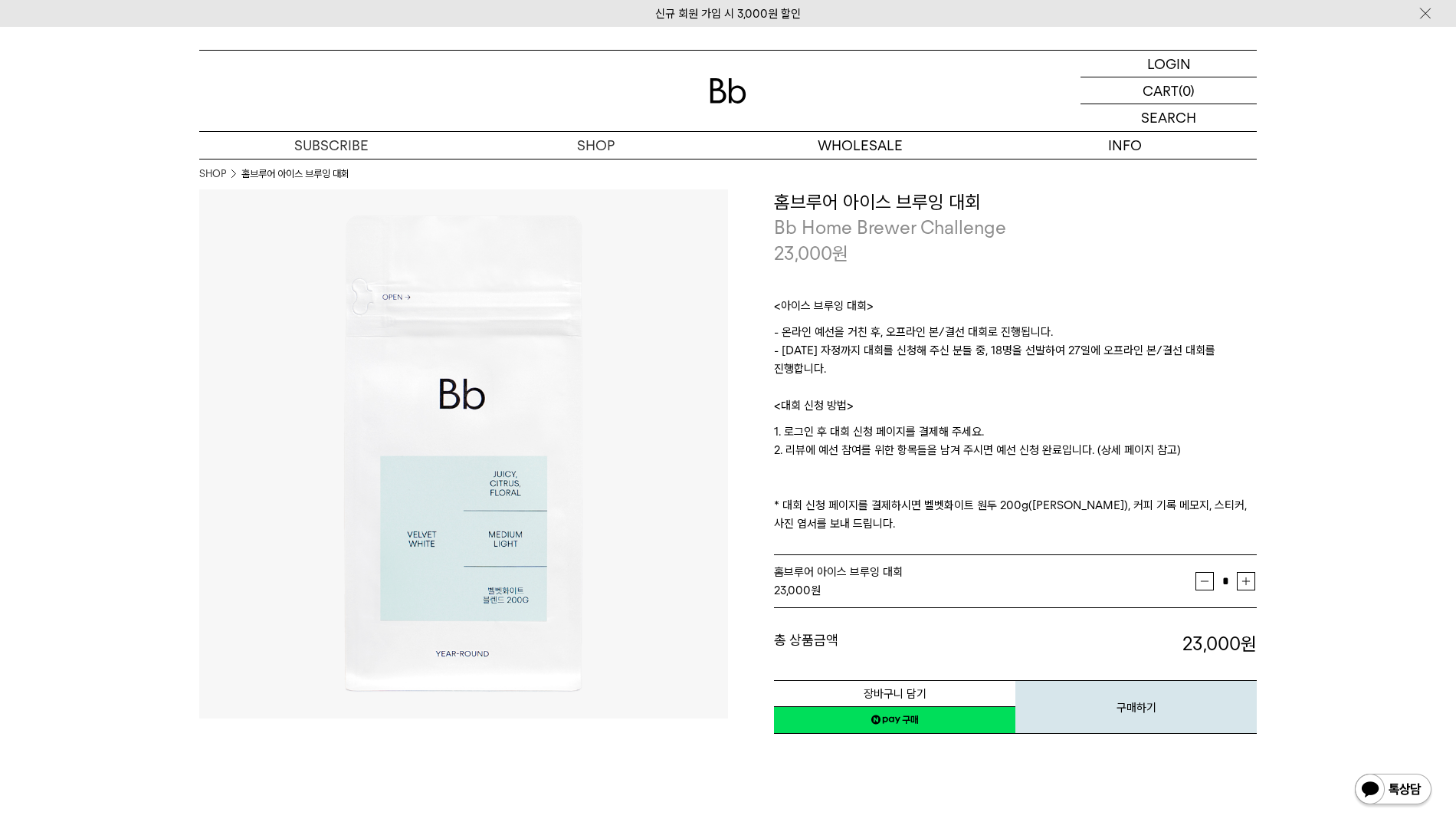
click at [935, 462] on p "1. 로그인 후 대회 신청 페이지를 결제해 주세요. 2. 리뷰에 예선 참여를 위한 항목들을 남겨 주시면 예선 신청 완료입니다. (상세 페이지 …" at bounding box center [1015, 477] width 483 height 111
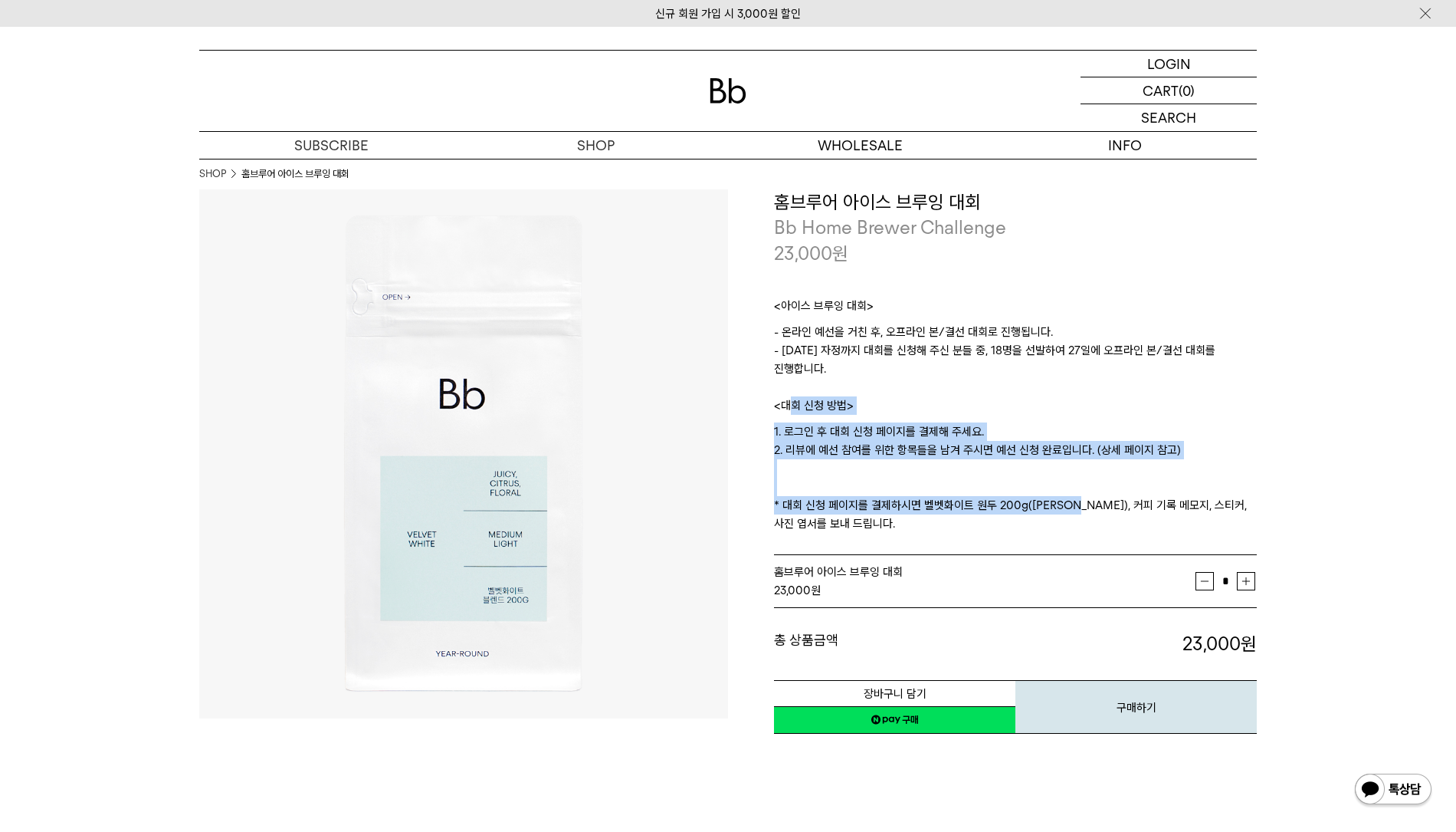
drag, startPoint x: 1050, startPoint y: 507, endPoint x: 815, endPoint y: 417, distance: 251.6
click at [807, 415] on div "<아이스 브루잉 대회> - 온라인 예선을 거친 후, 오프라인 본/결선 대회로 진행됩니다. - [DATE] 자정까지 대회를 신청해 주신 분들 중…" at bounding box center [1015, 411] width 483 height 290
click at [1075, 480] on p "1. 로그인 후 대회 신청 페이지를 결제해 주세요. 2. 리뷰에 예선 참여를 위한 항목들을 남겨 주시면 예선 신청 완료입니다. (상세 페이지 …" at bounding box center [1015, 477] width 483 height 111
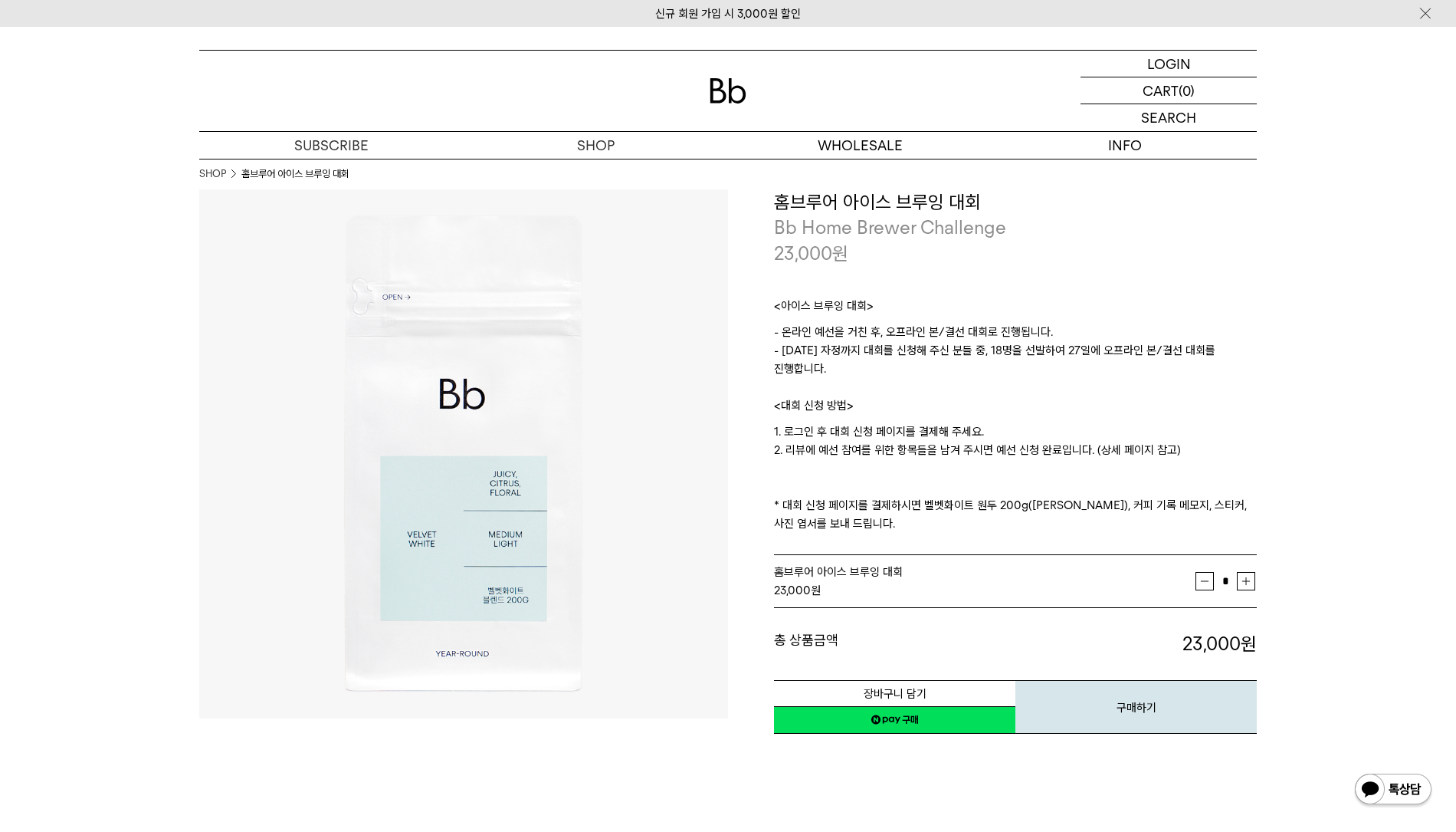
click at [1096, 524] on p "1. 로그인 후 대회 신청 페이지를 결제해 주세요. 2. 리뷰에 예선 참여를 위한 항목들을 남겨 주시면 예선 신청 완료입니다. (상세 페이지 …" at bounding box center [1015, 477] width 483 height 111
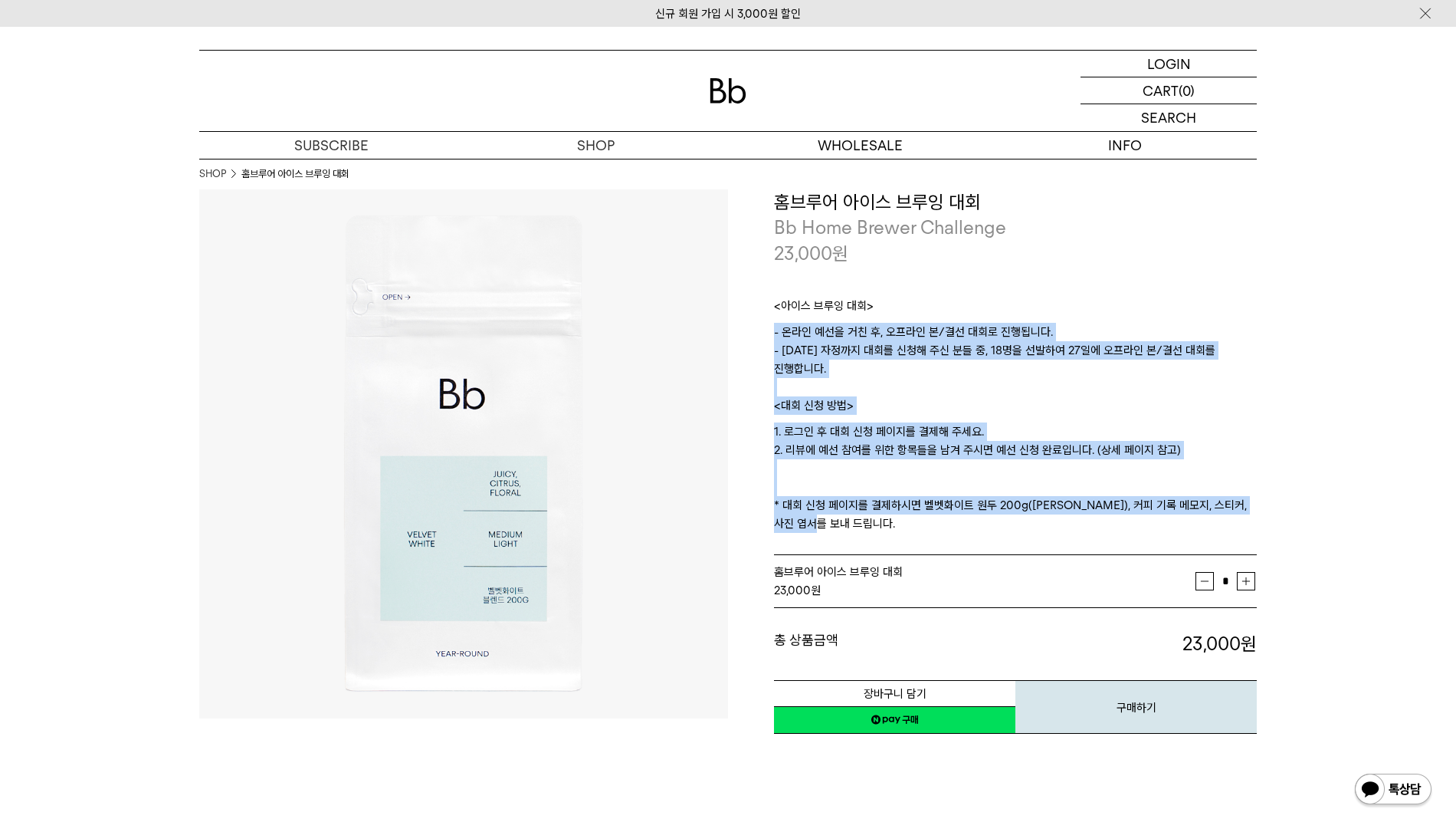
drag, startPoint x: 1058, startPoint y: 534, endPoint x: 906, endPoint y: 361, distance: 230.3
click at [876, 324] on div "<아이스 브루잉 대회> - 온라인 예선을 거친 후, 오프라인 본/결선 대회로 진행됩니다. - [DATE] 자정까지 대회를 신청해 주신 분들 중…" at bounding box center [1015, 411] width 483 height 290
click at [1025, 456] on p "1. 로그인 후 대회 신청 페이지를 결제해 주세요. 2. 리뷰에 예선 참여를 위한 항목들을 남겨 주시면 예선 신청 완료입니다. (상세 페이지 …" at bounding box center [1015, 477] width 483 height 111
drag, startPoint x: 947, startPoint y: 536, endPoint x: 824, endPoint y: 302, distance: 264.4
click at [822, 297] on div "<아이스 브루잉 대회> - 온라인 예선을 거친 후, 오프라인 본/결선 대회로 진행됩니다. - [DATE] 자정까지 대회를 신청해 주신 분들 중…" at bounding box center [1015, 411] width 483 height 290
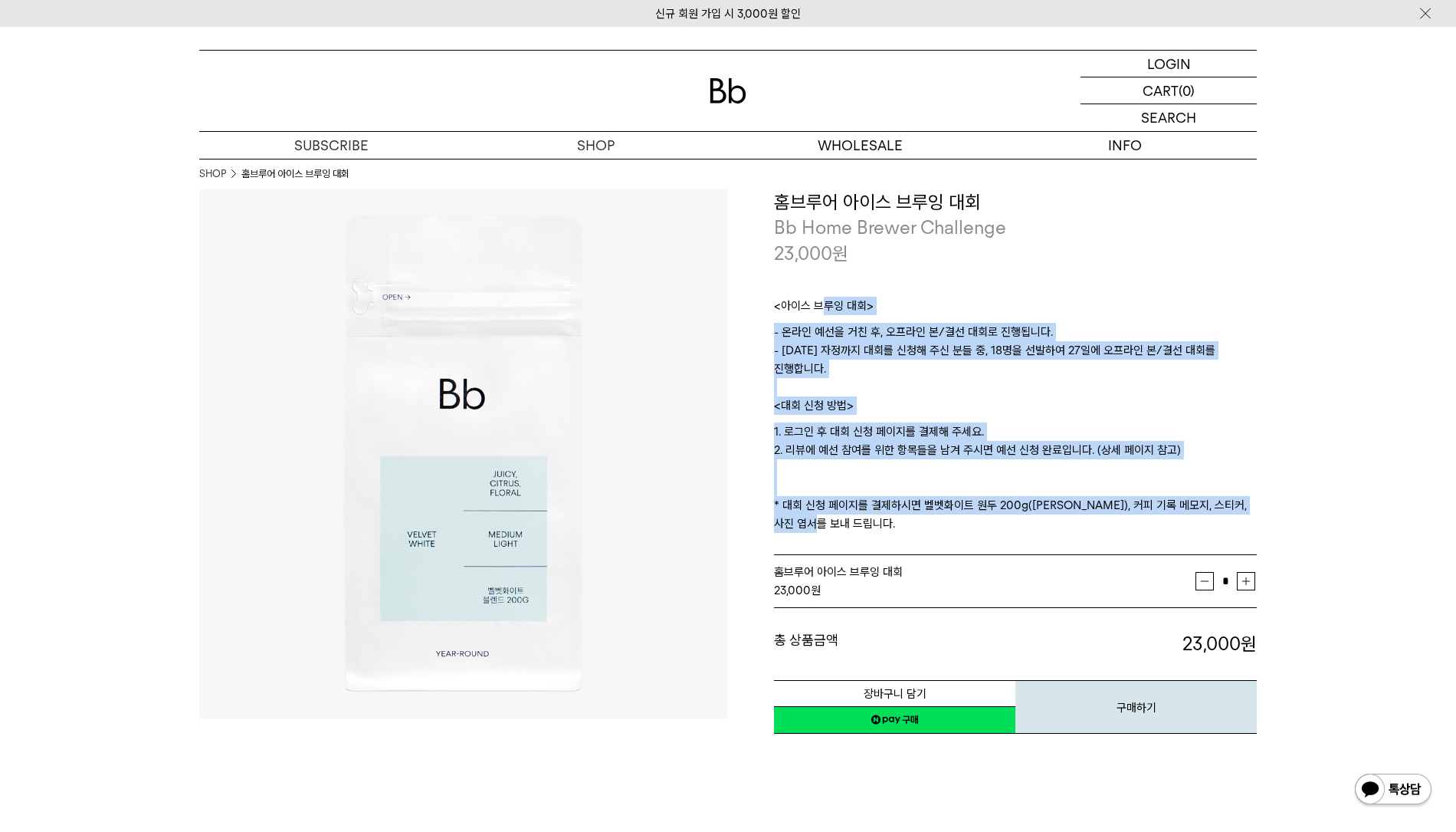
click at [916, 460] on p "1. 로그인 후 대회 신청 페이지를 결제해 주세요. 2. 리뷰에 예선 참여를 위한 항목들을 남겨 주시면 예선 신청 완료입니다. (상세 페이지 …" at bounding box center [1015, 477] width 483 height 111
click at [926, 494] on p "1. 로그인 후 대회 신청 페이지를 결제해 주세요. 2. 리뷰에 예선 참여를 위한 항목들을 남겨 주시면 예선 신청 완료입니다. (상세 페이지 …" at bounding box center [1015, 477] width 483 height 111
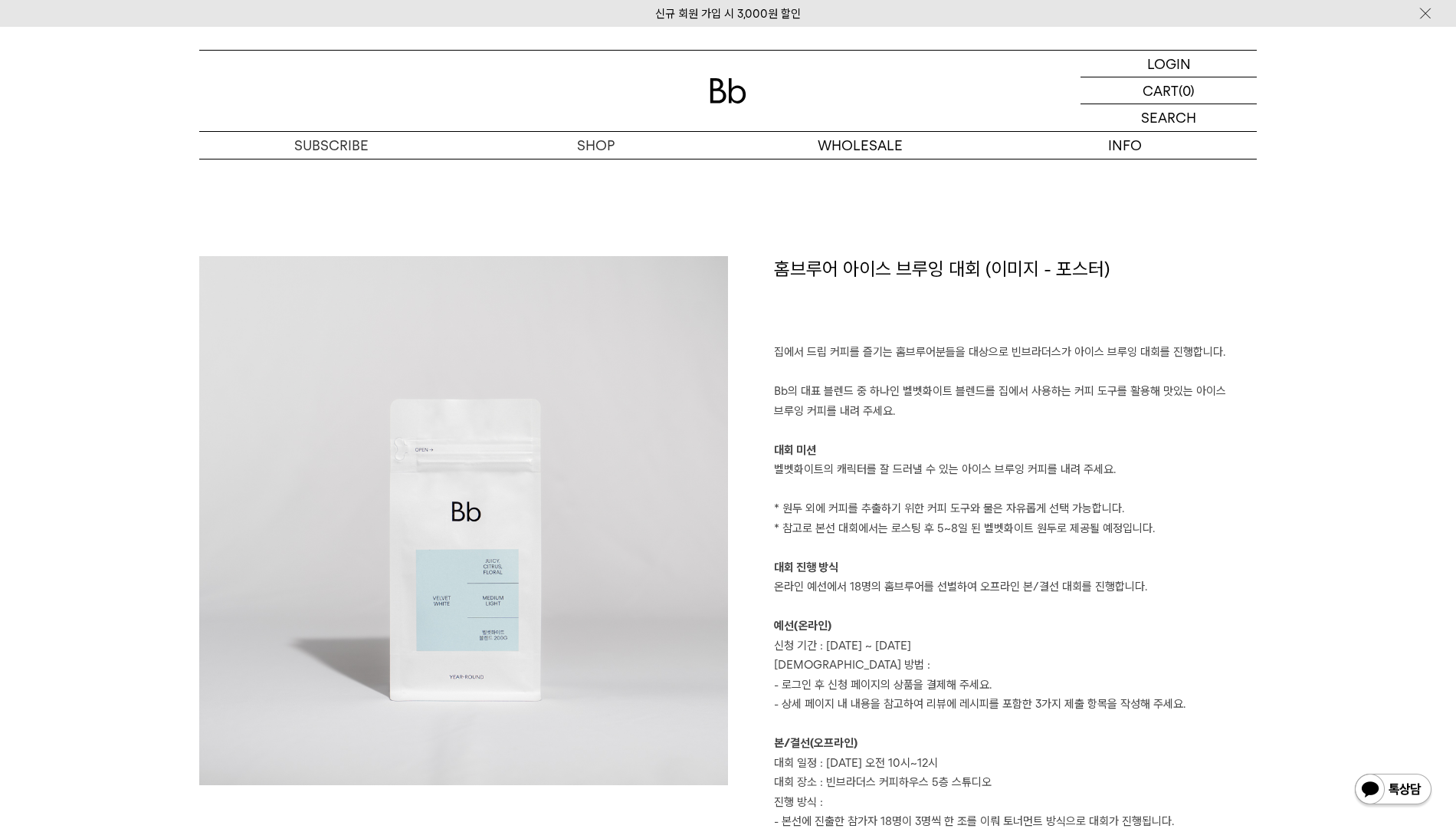
scroll to position [843, 0]
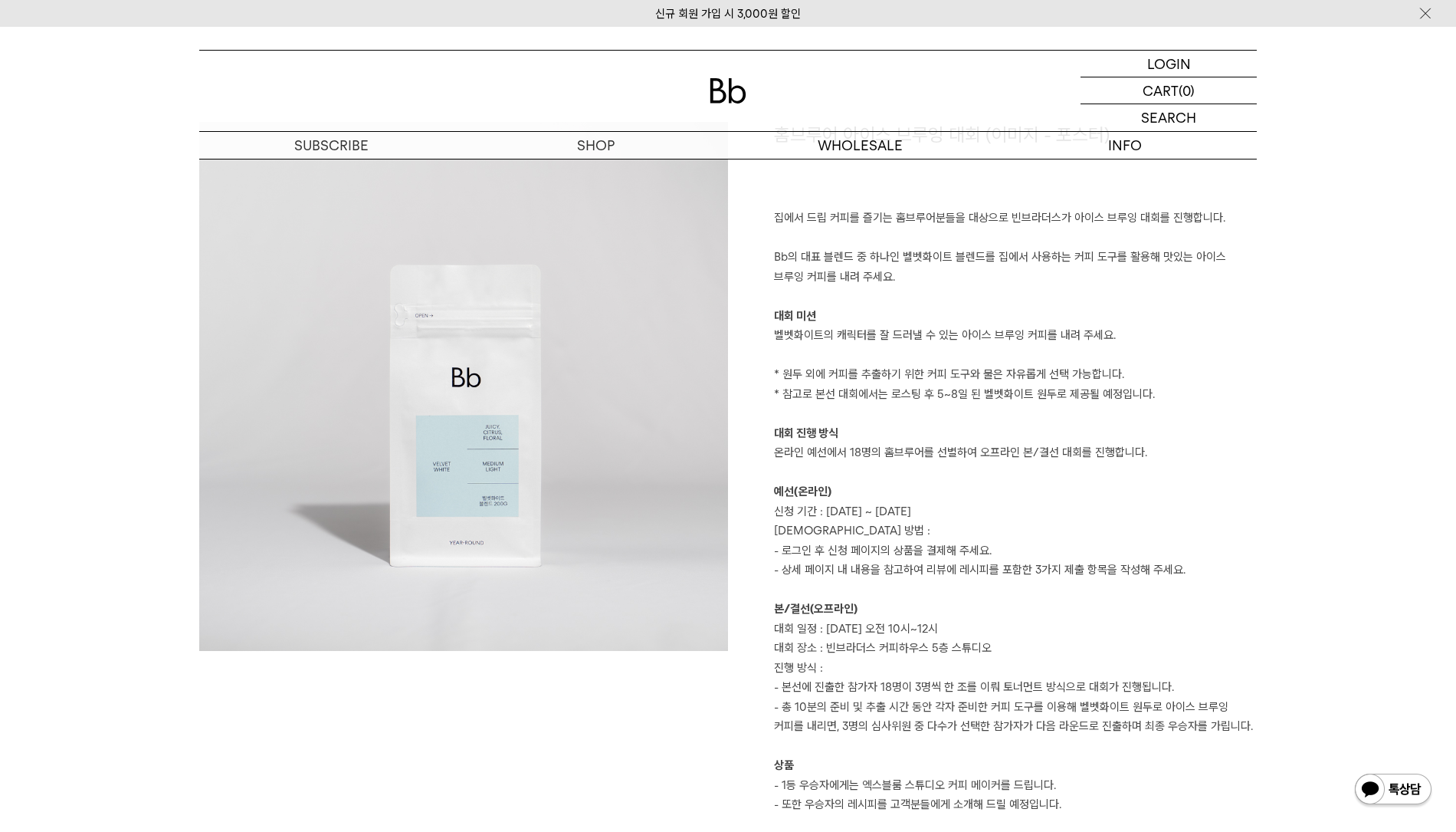
drag, startPoint x: 1036, startPoint y: 524, endPoint x: 1065, endPoint y: 564, distance: 49.4
click at [1037, 526] on p "[DEMOGRAPHIC_DATA] 방법 :" at bounding box center [1015, 531] width 483 height 20
drag, startPoint x: 1017, startPoint y: 647, endPoint x: 1009, endPoint y: 448, distance: 199.2
click at [957, 218] on div "홈브루어 아이스 브루잉 대회 (이미지 - 포스터) 집에서 드립 커피를 즐기는 홈브루어분들을 대상으로 빈브라더스가 아이스 브루잉 대회를 진행합니…" at bounding box center [992, 478] width 529 height 713
drag, startPoint x: 1014, startPoint y: 495, endPoint x: 1017, endPoint y: 517, distance: 22.2
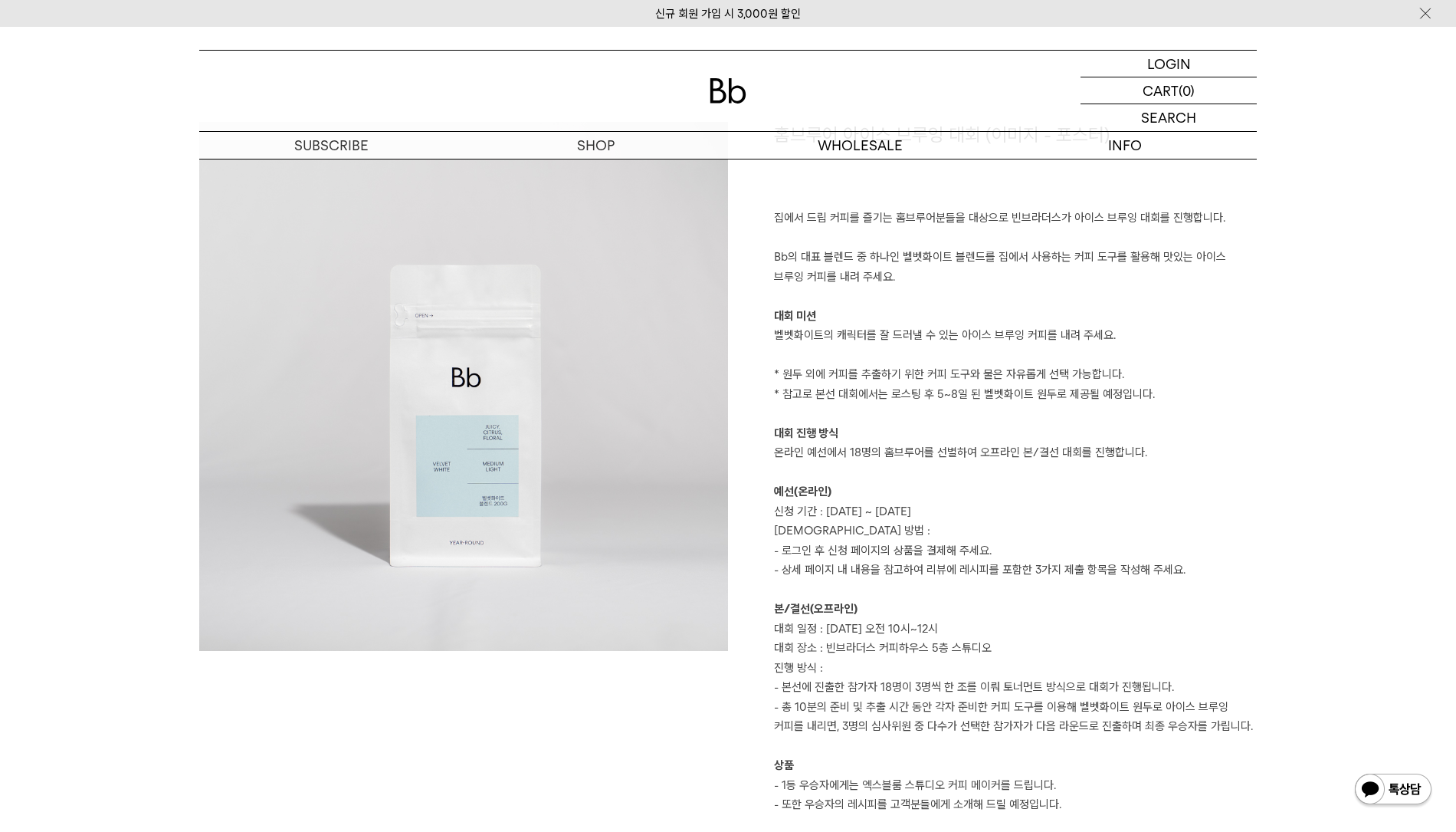
click at [1014, 497] on p "예선(온라인)" at bounding box center [1015, 492] width 483 height 20
click at [1016, 557] on p "- 로그인 후 신청 페이지의 상품을 결제해 주세요." at bounding box center [1015, 551] width 483 height 20
drag, startPoint x: 1013, startPoint y: 560, endPoint x: 1006, endPoint y: 562, distance: 7.3
click at [1013, 560] on p "- 로그인 후 신청 페이지의 상품을 결제해 주세요." at bounding box center [1015, 551] width 483 height 20
click at [1103, 383] on p "* 원두 외에 커피를 추출하기 위한 커피 도구와 물은 자유롭게 선택 가능합니다." at bounding box center [1015, 375] width 483 height 20
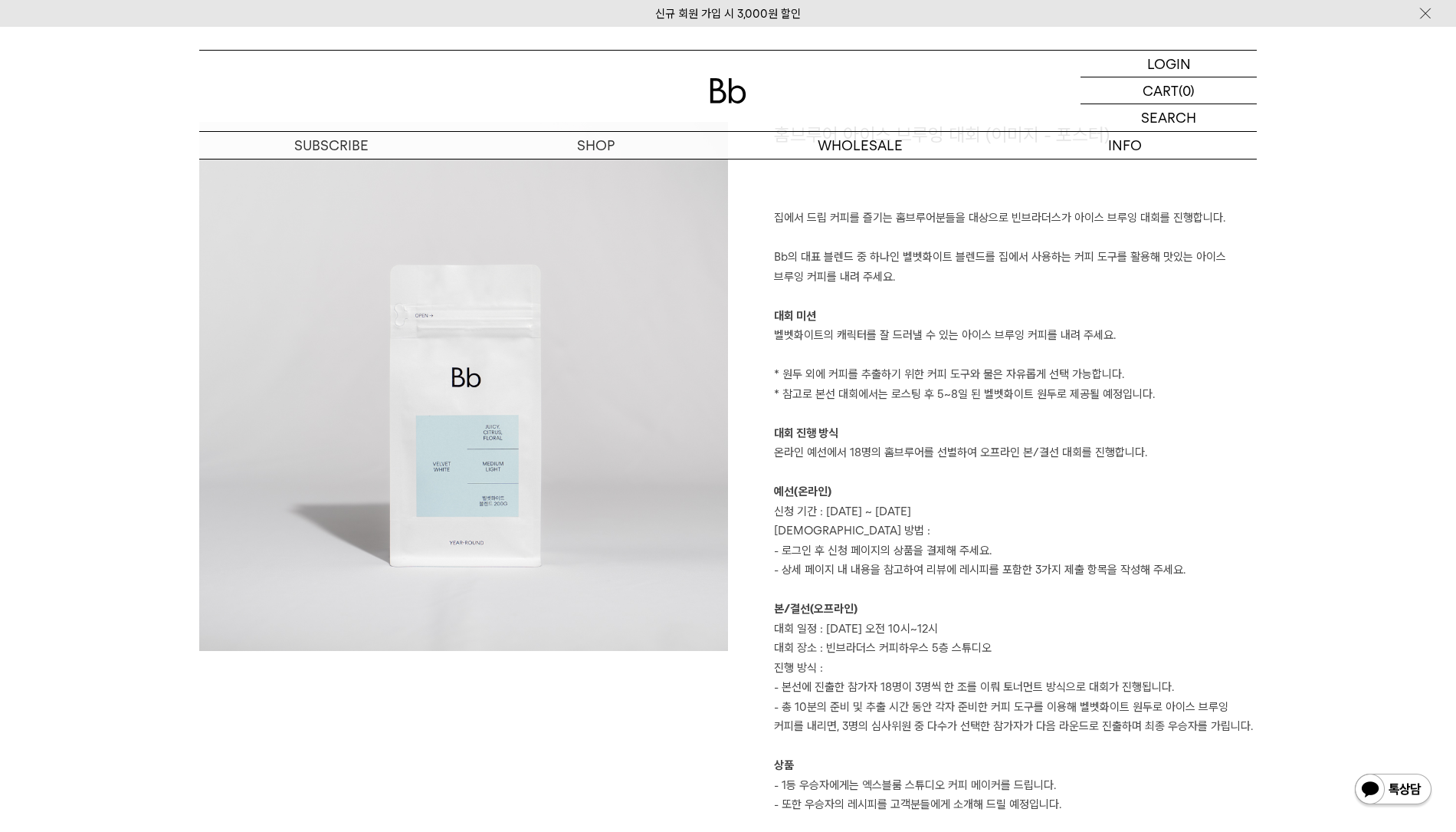
click at [1048, 409] on p at bounding box center [1015, 415] width 483 height 20
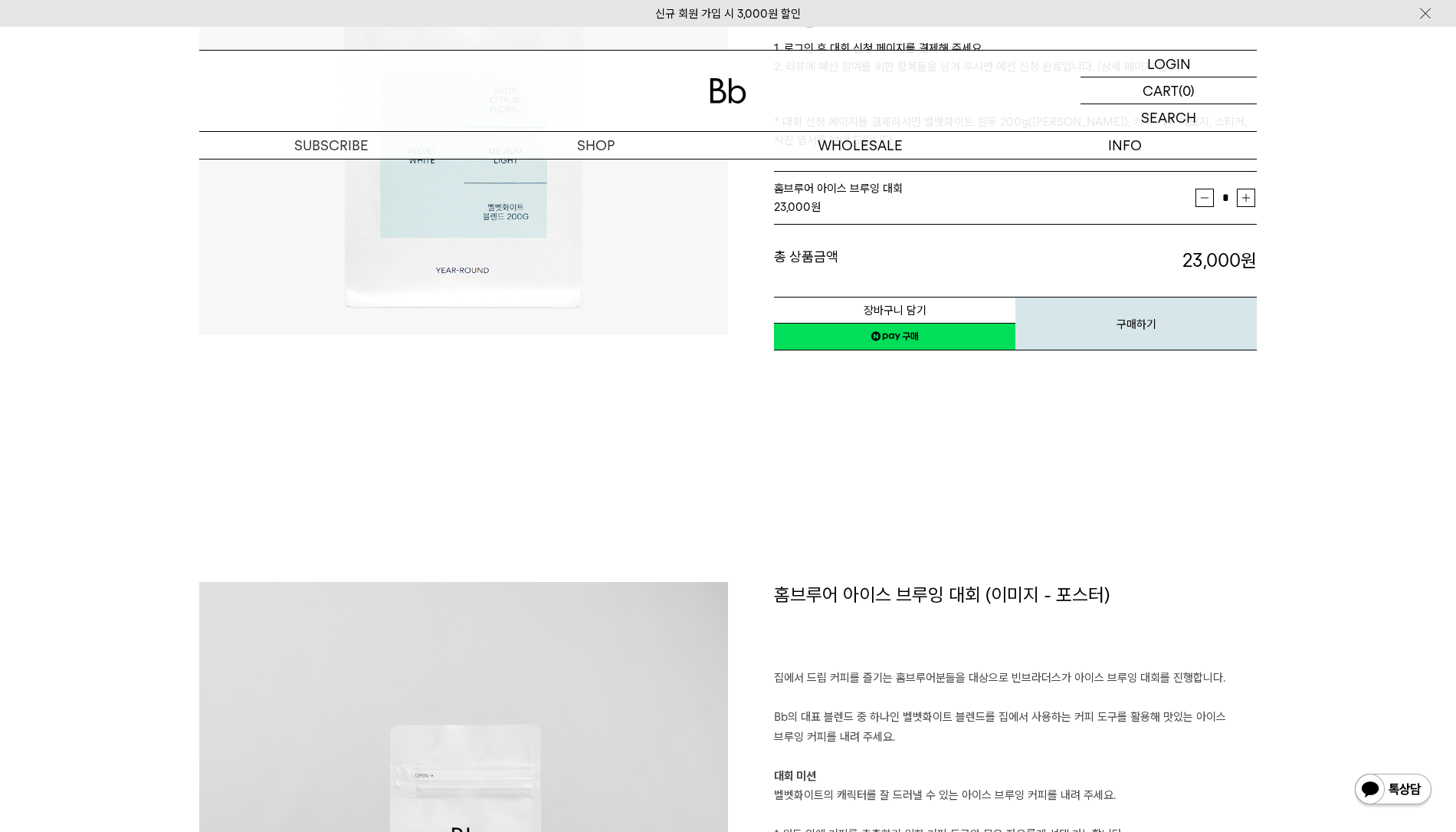
scroll to position [0, 0]
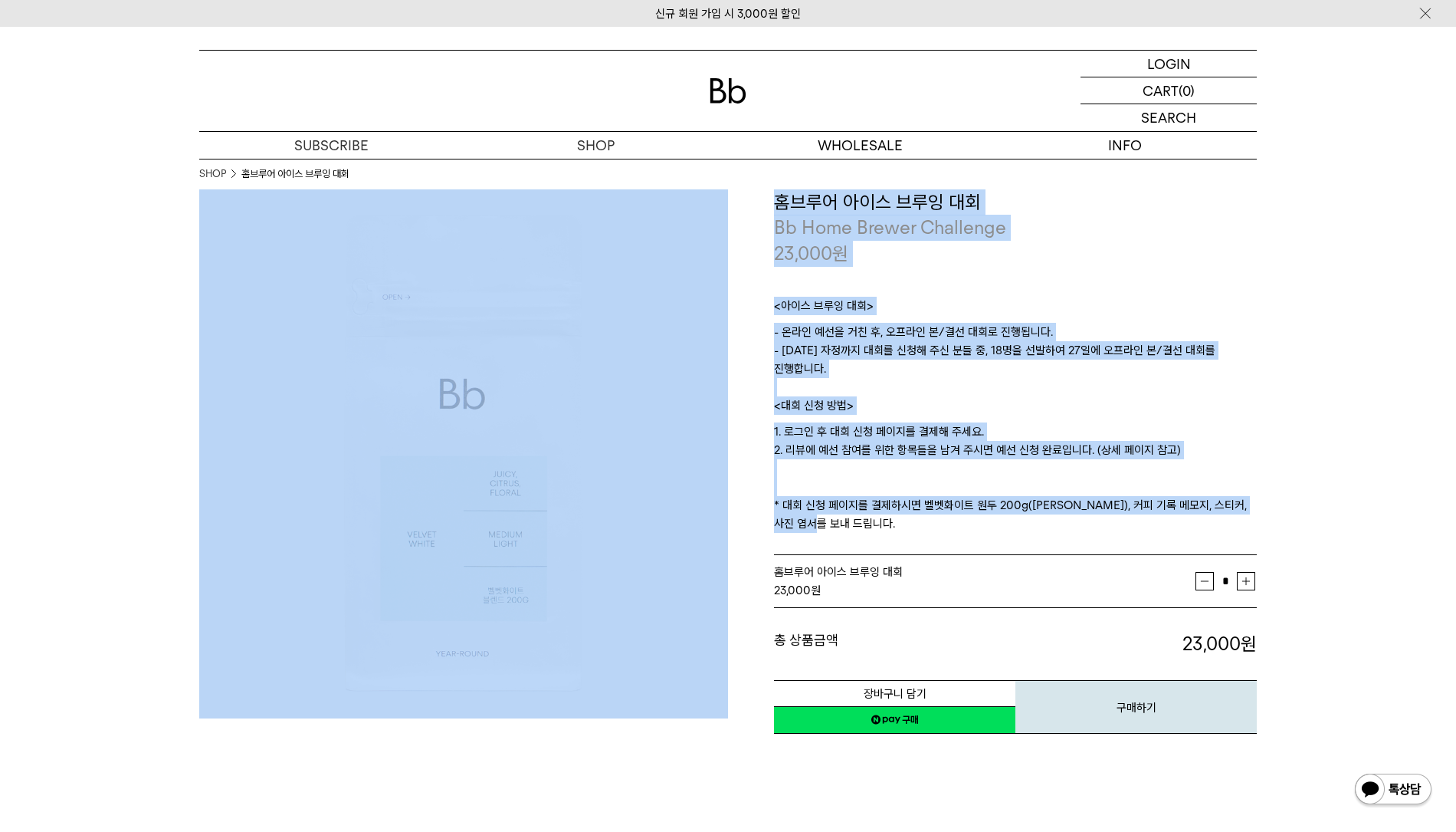
drag, startPoint x: 1013, startPoint y: 524, endPoint x: 803, endPoint y: 201, distance: 385.3
click at [961, 430] on p "1. 로그인 후 대회 신청 페이지를 결제해 주세요. 2. 리뷰에 예선 참여를 위한 항목들을 남겨 주시면 예선 신청 완료입니다. (상세 페이지 …" at bounding box center [1015, 477] width 483 height 111
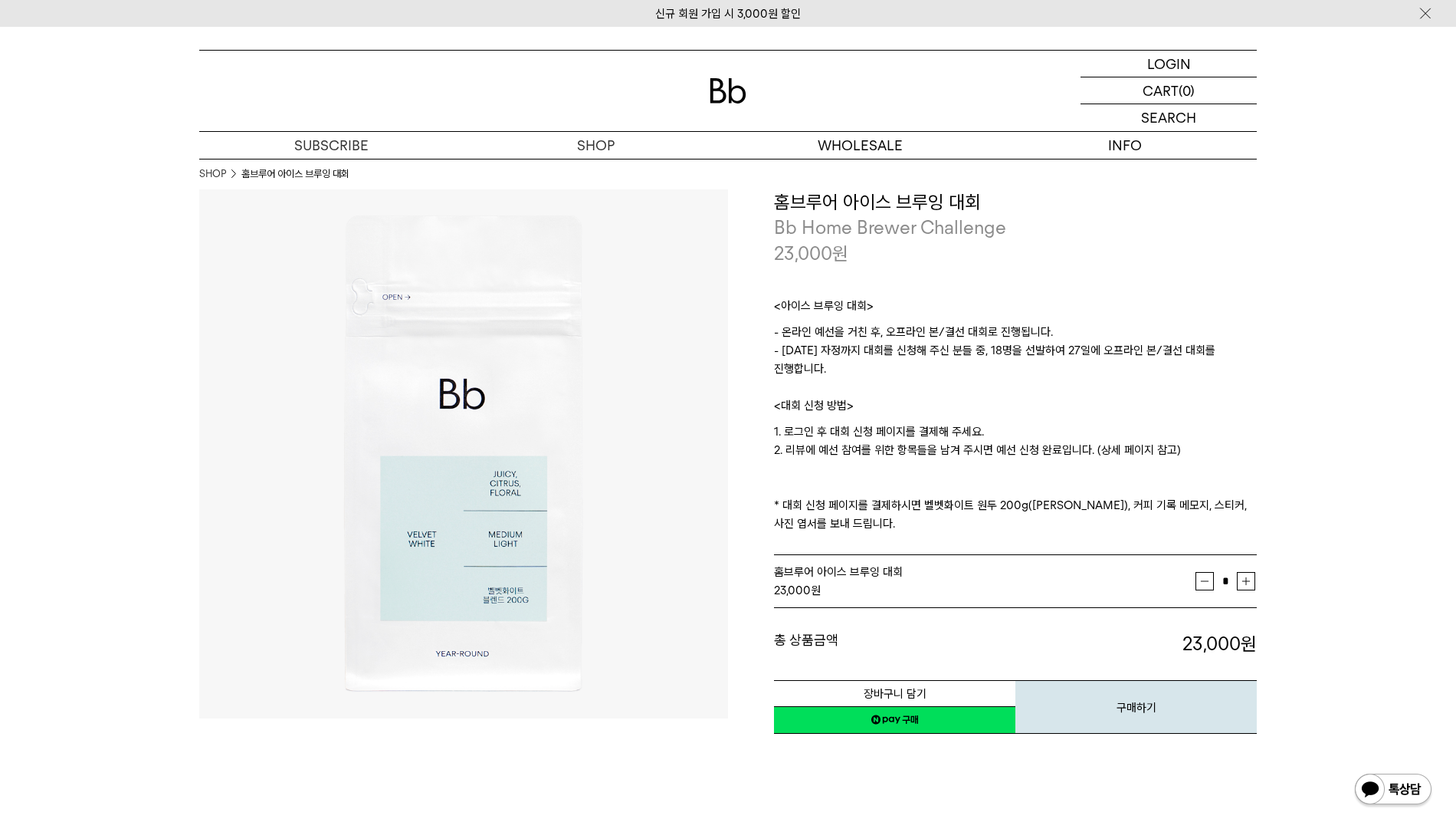
drag, startPoint x: 961, startPoint y: 428, endPoint x: 956, endPoint y: 413, distance: 15.8
click at [961, 426] on p "1. 로그인 후 대회 신청 페이지를 결제해 주세요. 2. 리뷰에 예선 참여를 위한 항목들을 남겨 주시면 예선 신청 완료입니다. (상세 페이지 …" at bounding box center [1015, 477] width 483 height 111
click at [1110, 405] on p "<대회 신청 방법>" at bounding box center [1015, 410] width 483 height 26
click at [1112, 399] on p "<대회 신청 방법>" at bounding box center [1015, 410] width 483 height 26
click at [1098, 401] on p "<대회 신청 방법>" at bounding box center [1015, 410] width 483 height 26
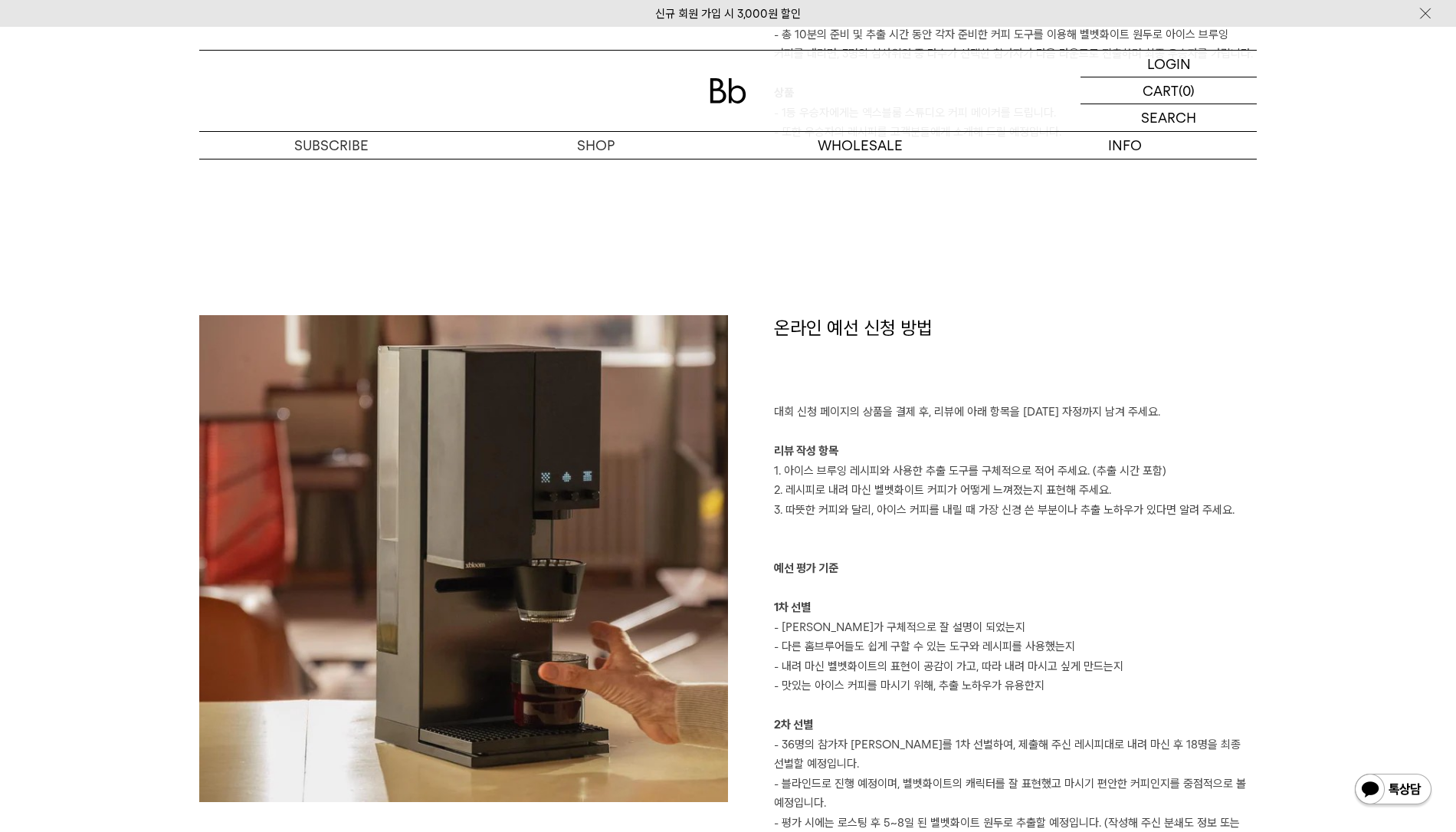
scroll to position [1533, 0]
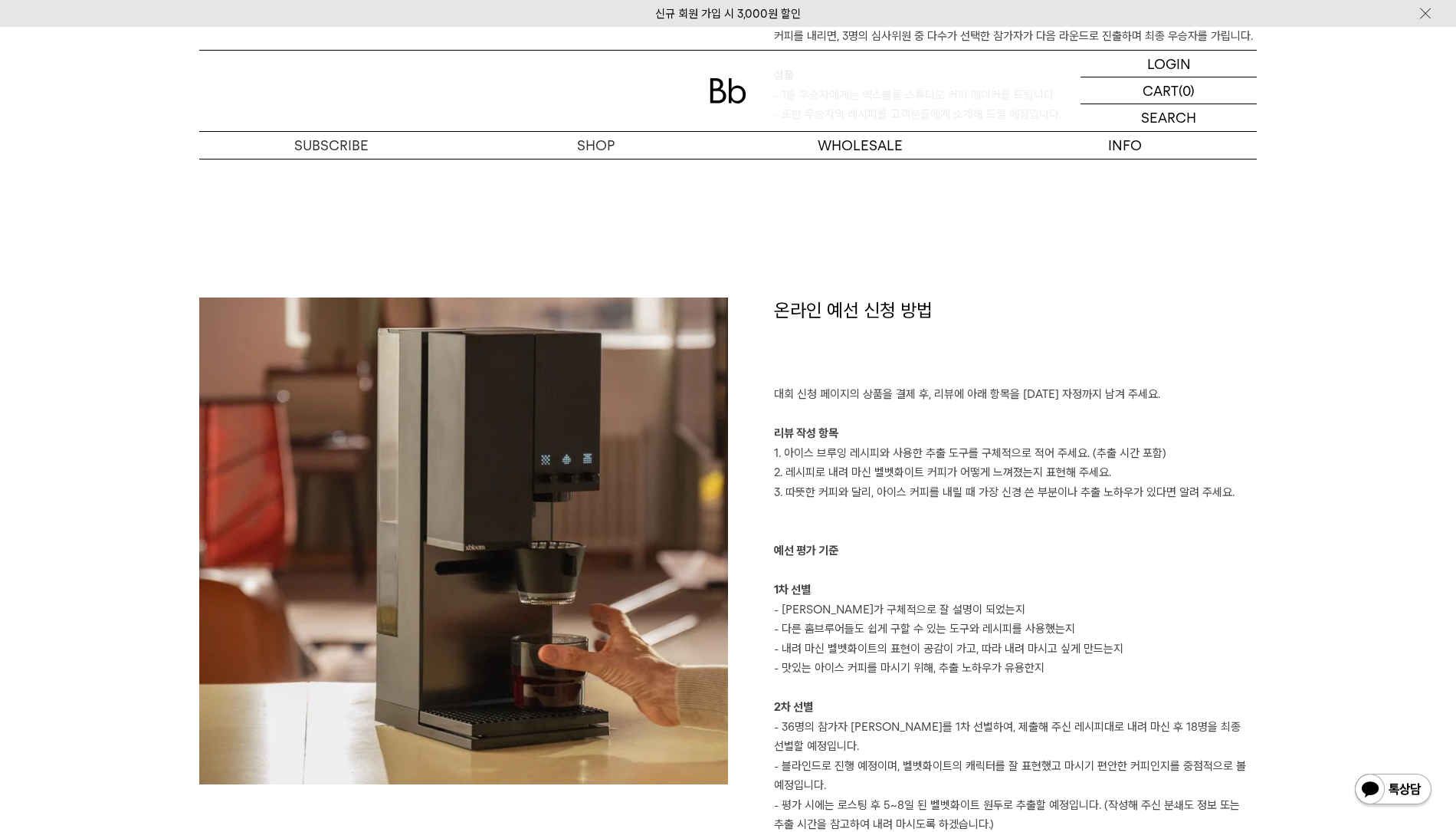
click at [868, 568] on p at bounding box center [1015, 571] width 483 height 20
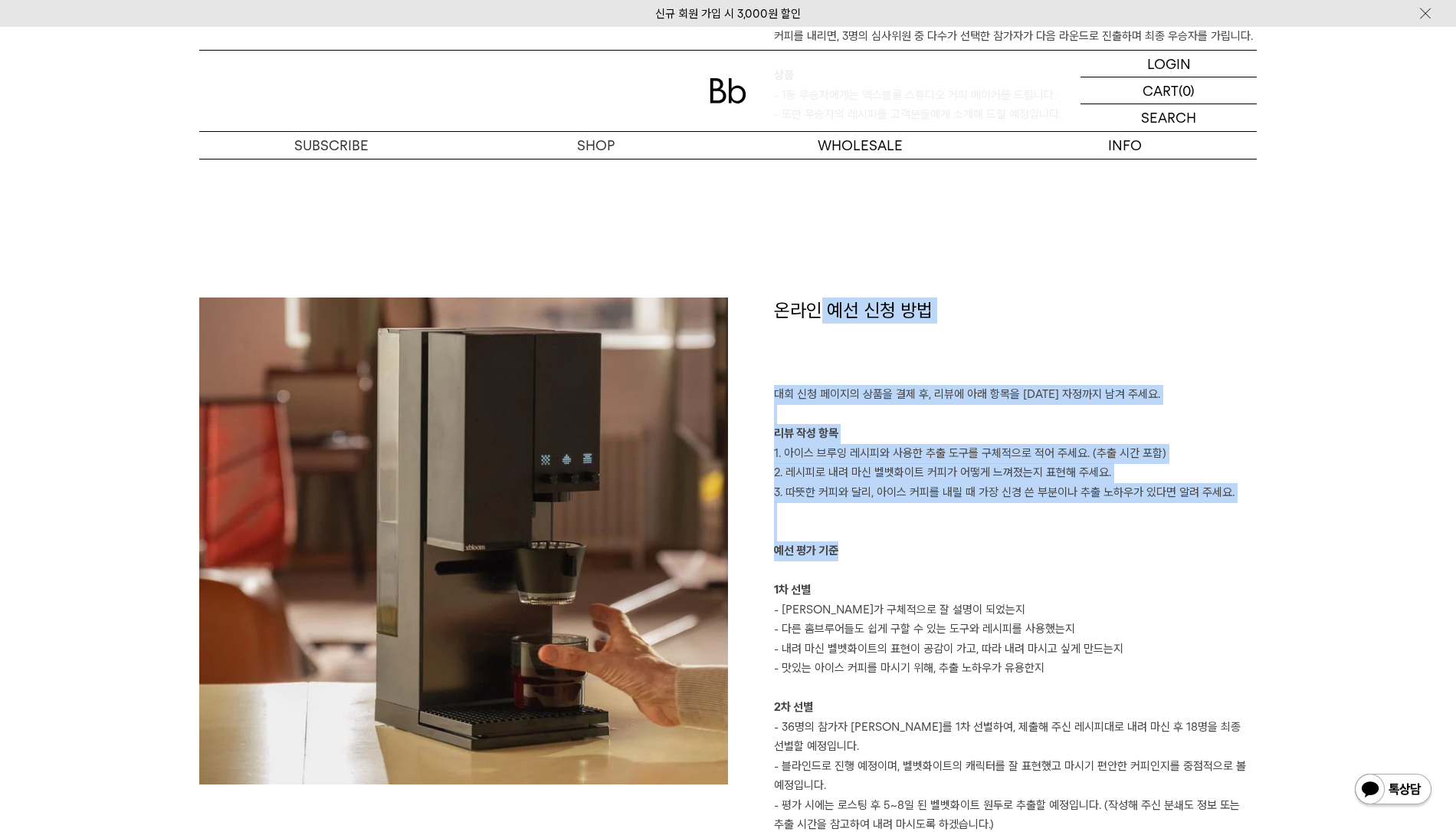
drag, startPoint x: 1009, startPoint y: 548, endPoint x: 823, endPoint y: 315, distance: 298.1
click at [823, 315] on div "온라인 예선 신청 방법 대회 신청 페이지의 상품을 결제 후, 리뷰에 아래 항목을 [DATE] 자정까지 남겨 주세요. 리뷰 작성 항목 1. 아이…" at bounding box center [992, 596] width 529 height 596
click at [1008, 425] on p "리뷰 작성 항목" at bounding box center [1015, 434] width 483 height 20
drag, startPoint x: 979, startPoint y: 557, endPoint x: 880, endPoint y: 341, distance: 237.6
click at [880, 341] on div "온라인 예선 신청 방법 대회 신청 페이지의 상품을 결제 후, 리뷰에 아래 항목을 [DATE] 자정까지 남겨 주세요. 리뷰 작성 항목 1. 아이…" at bounding box center [992, 596] width 529 height 596
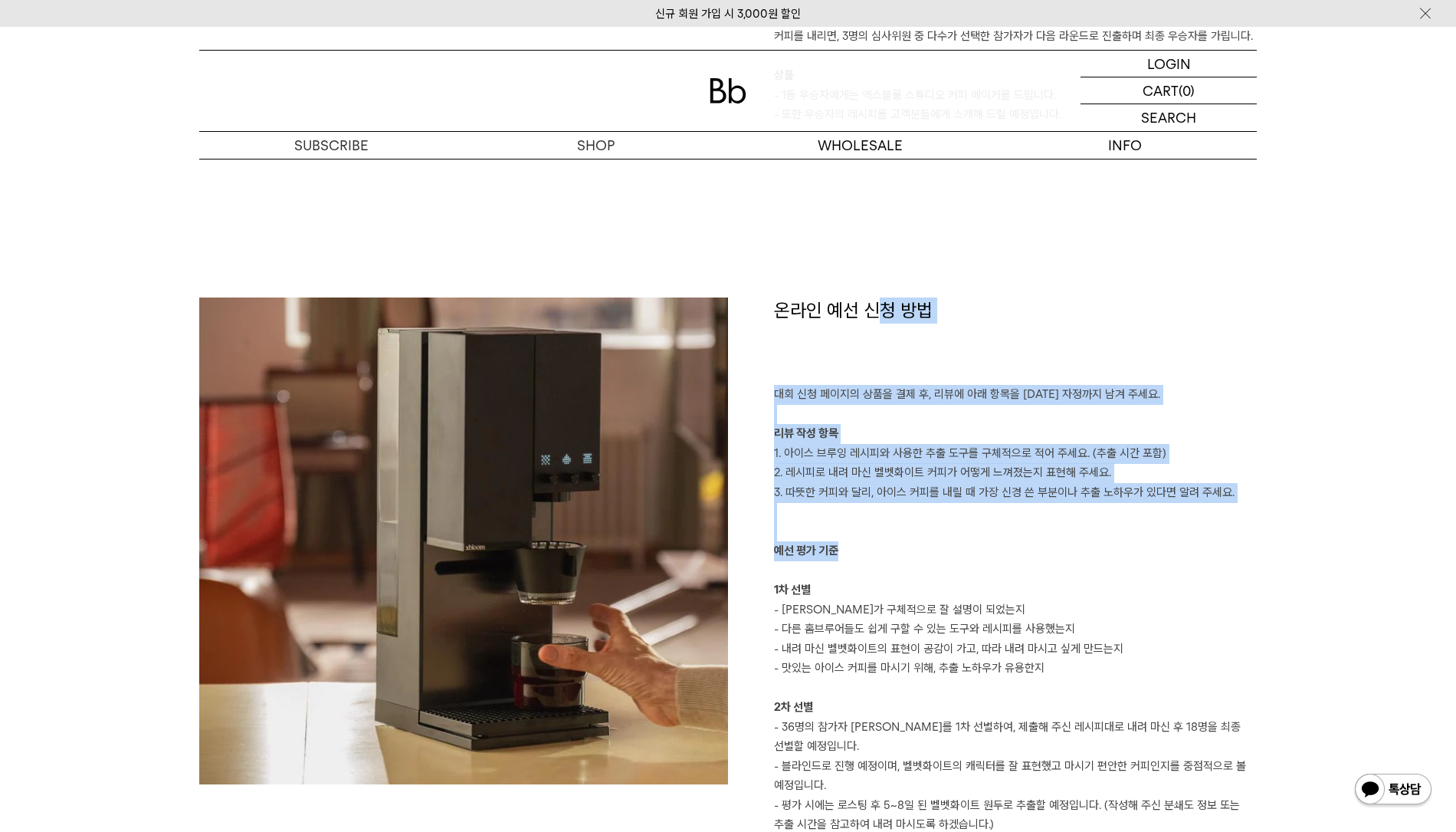
drag, startPoint x: 953, startPoint y: 527, endPoint x: 949, endPoint y: 541, distance: 14.6
click at [953, 528] on p at bounding box center [1015, 532] width 483 height 20
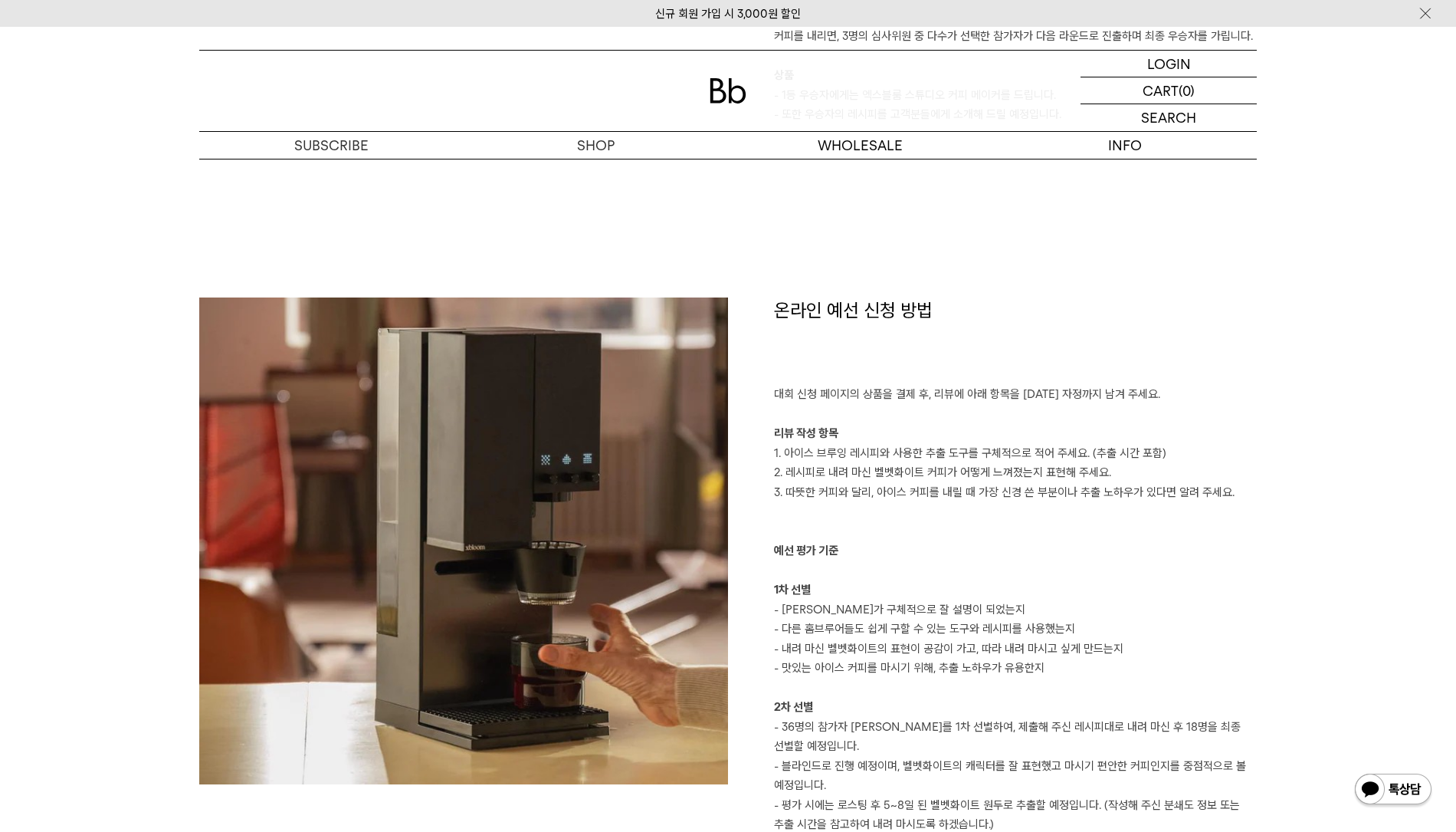
click at [929, 574] on p at bounding box center [1015, 571] width 483 height 20
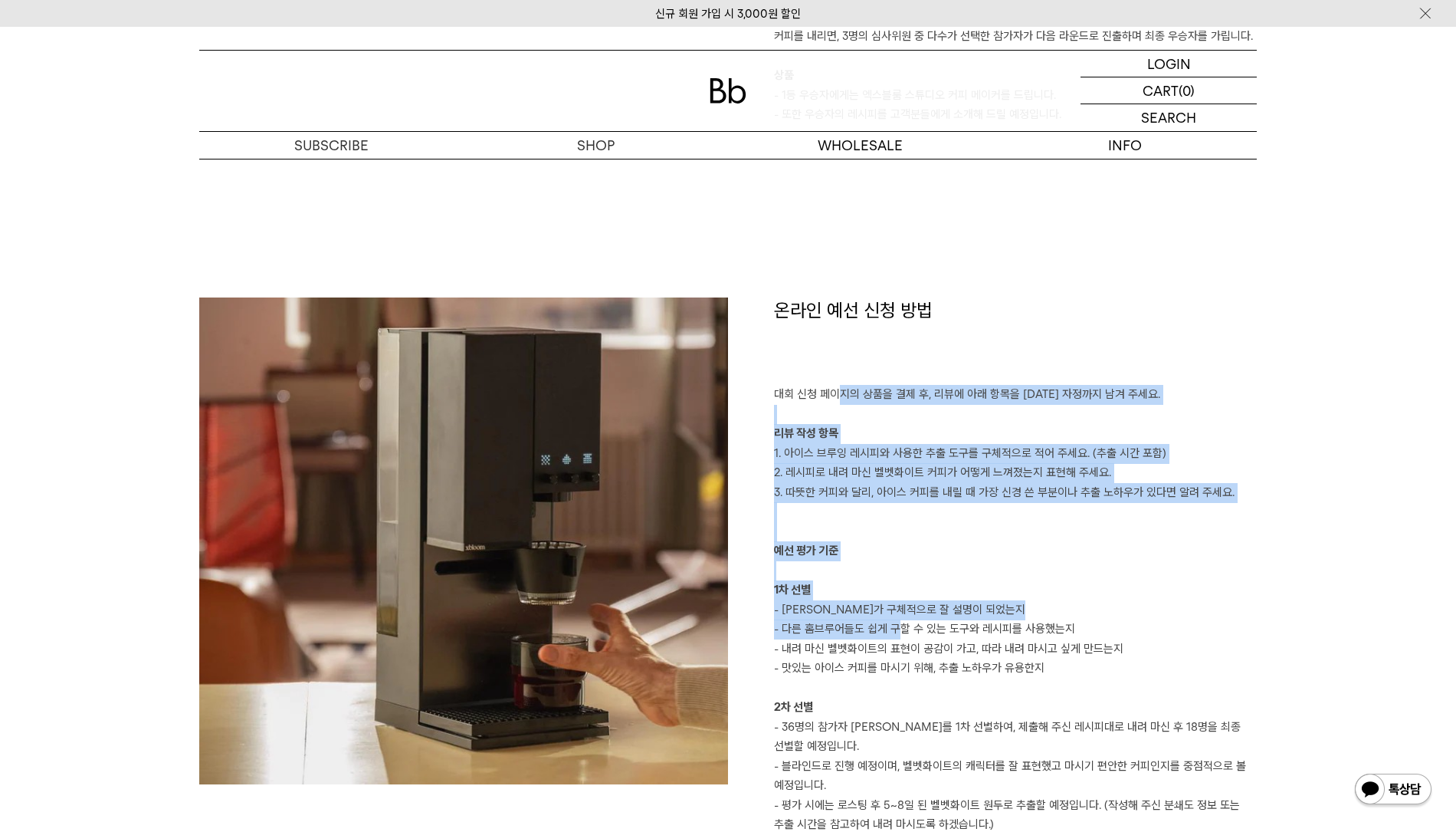
drag, startPoint x: 902, startPoint y: 621, endPoint x: 851, endPoint y: 403, distance: 223.9
click at [844, 386] on div "온라인 예선 신청 방법 대회 신청 페이지의 상품을 결제 후, 리뷰에 아래 항목을 [DATE] 자정까지 남겨 주세요. 리뷰 작성 항목 1. 아이…" at bounding box center [992, 596] width 529 height 596
click at [878, 526] on p at bounding box center [1015, 532] width 483 height 20
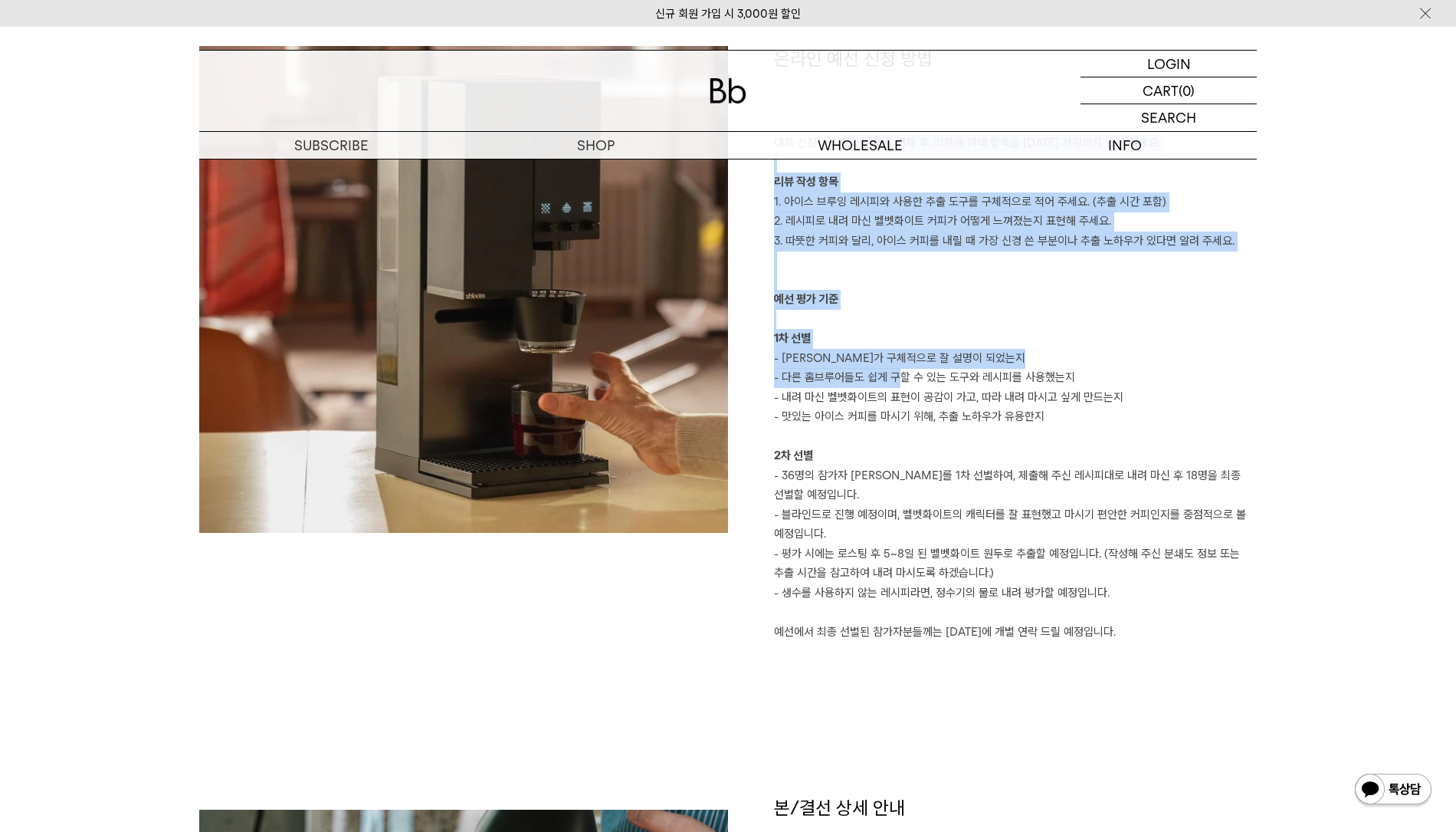
scroll to position [1840, 0]
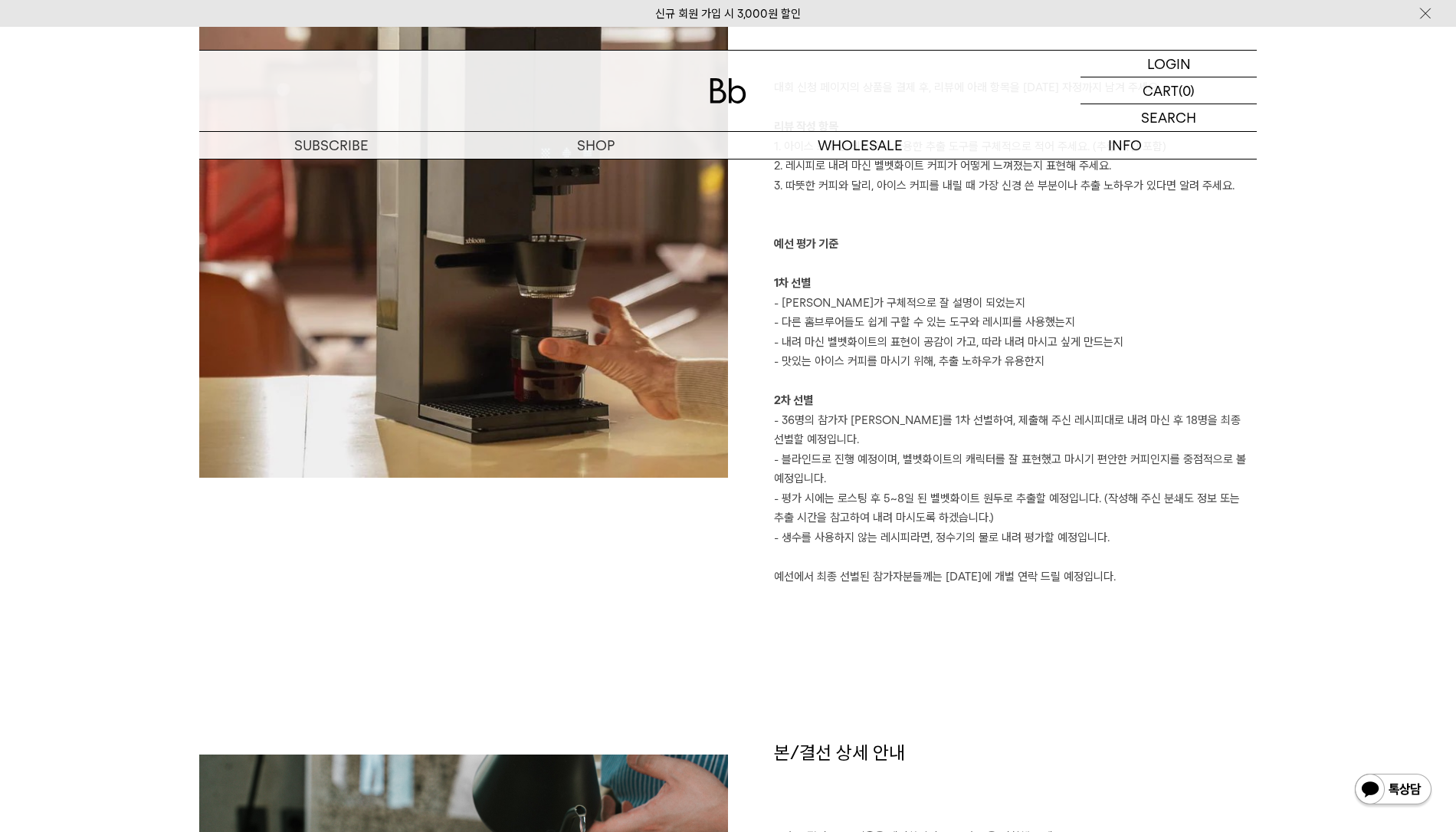
drag, startPoint x: 238, startPoint y: 551, endPoint x: 246, endPoint y: 551, distance: 8.0
click at [244, 551] on div at bounding box center [463, 289] width 529 height 596
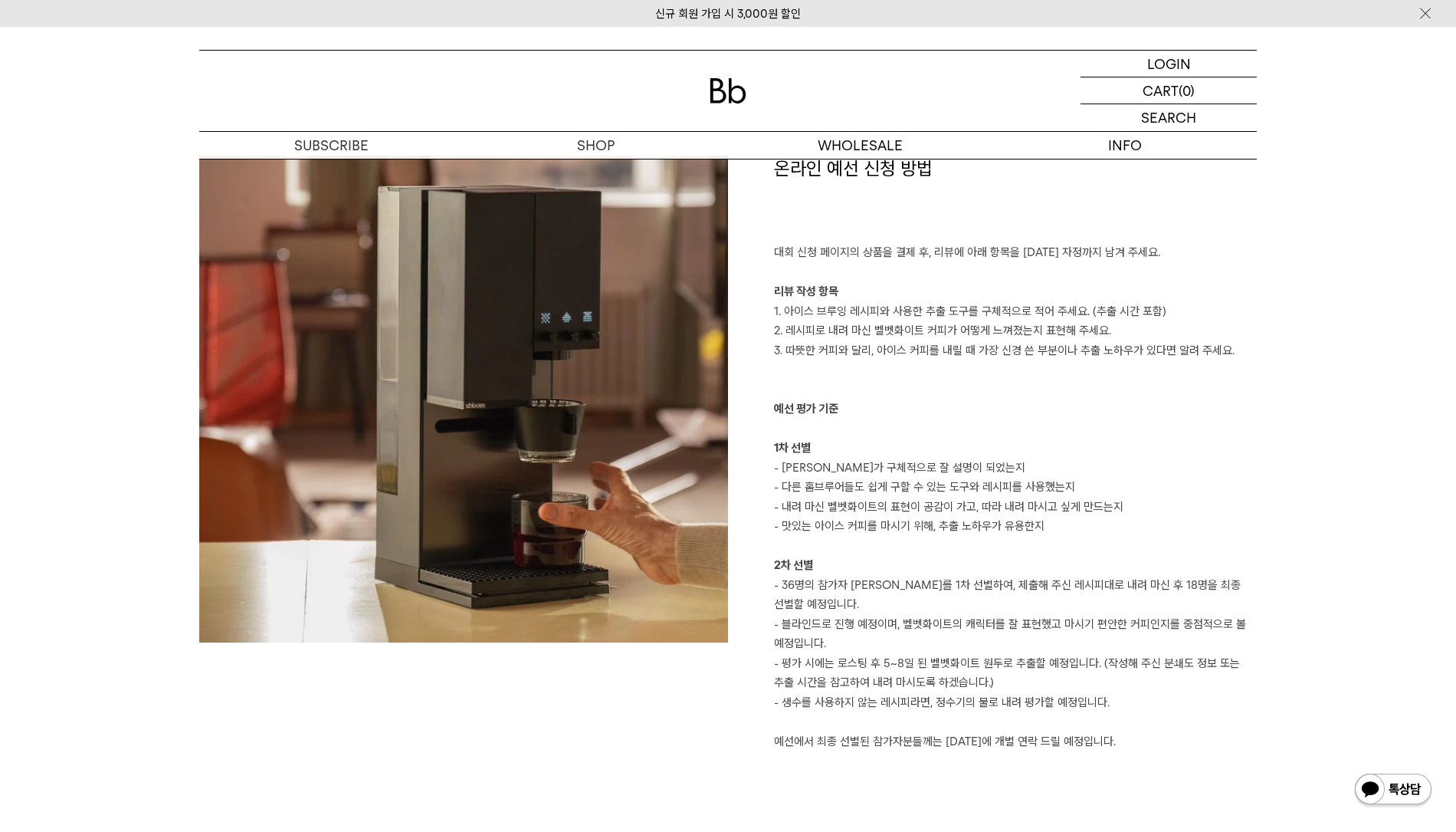
scroll to position [1457, 0]
